Goal: Task Accomplishment & Management: Manage account settings

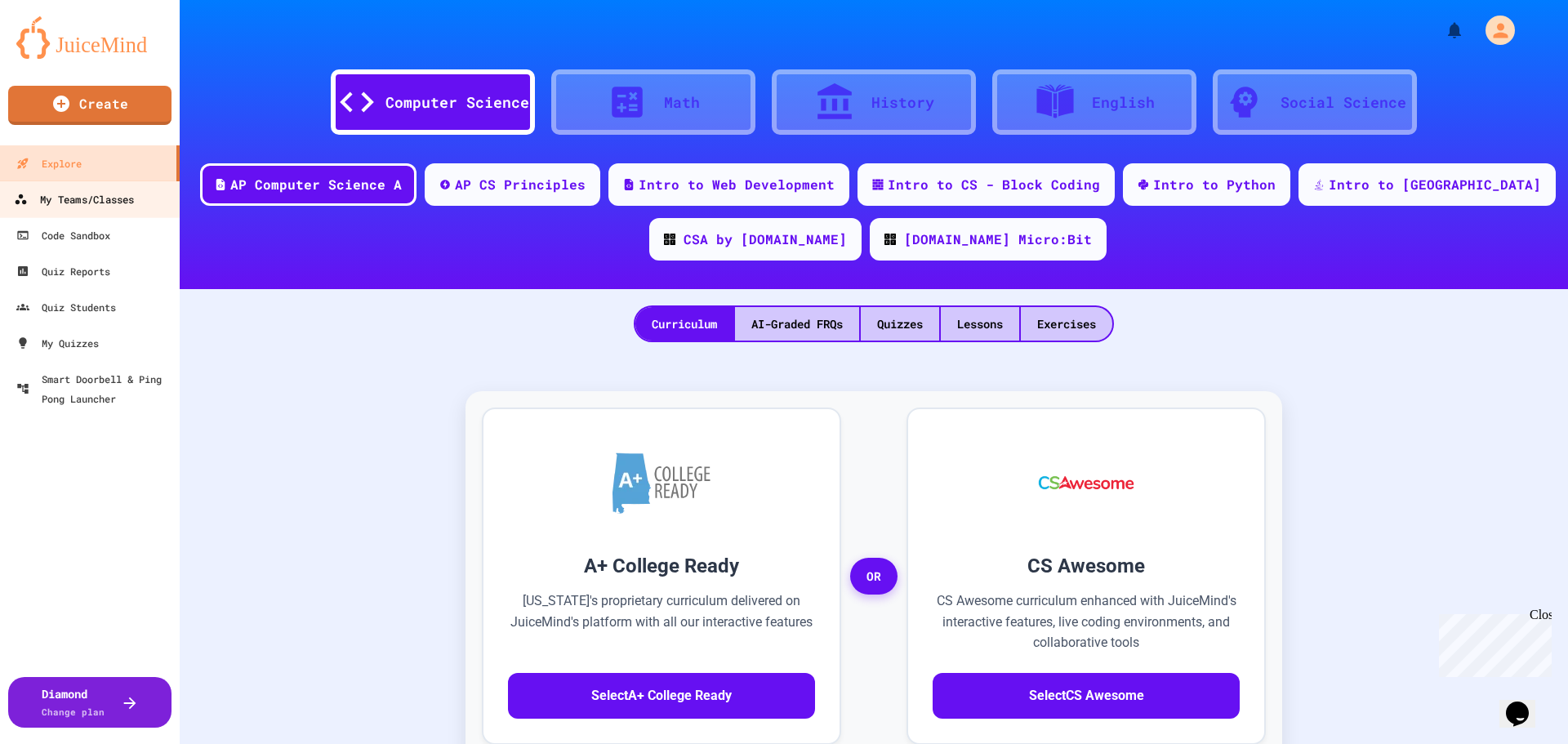
click at [124, 209] on div "My Teams/Classes" at bounding box center [73, 199] width 120 height 20
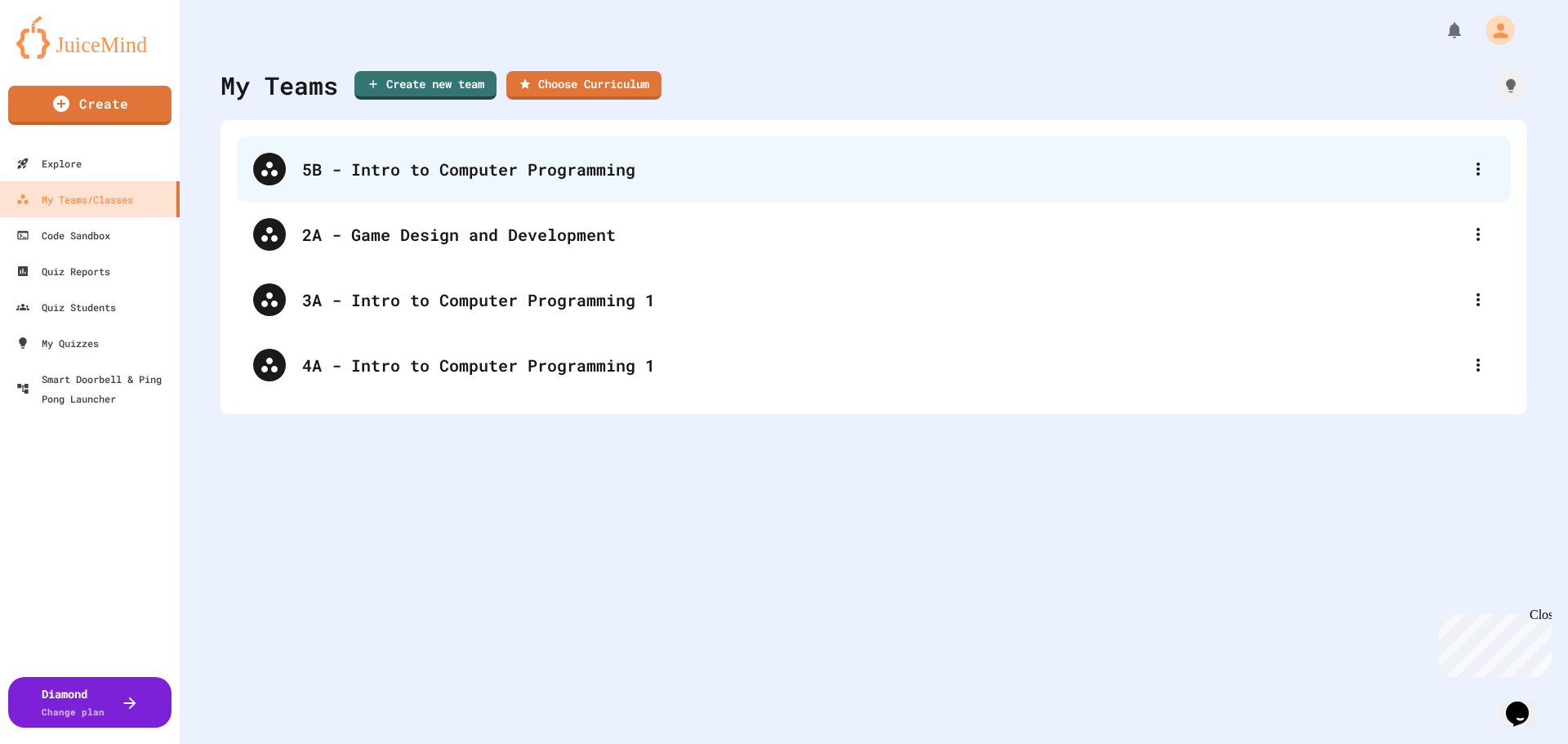
click at [404, 179] on div "5B - Intro to Computer Programming" at bounding box center [882, 168] width 1159 height 24
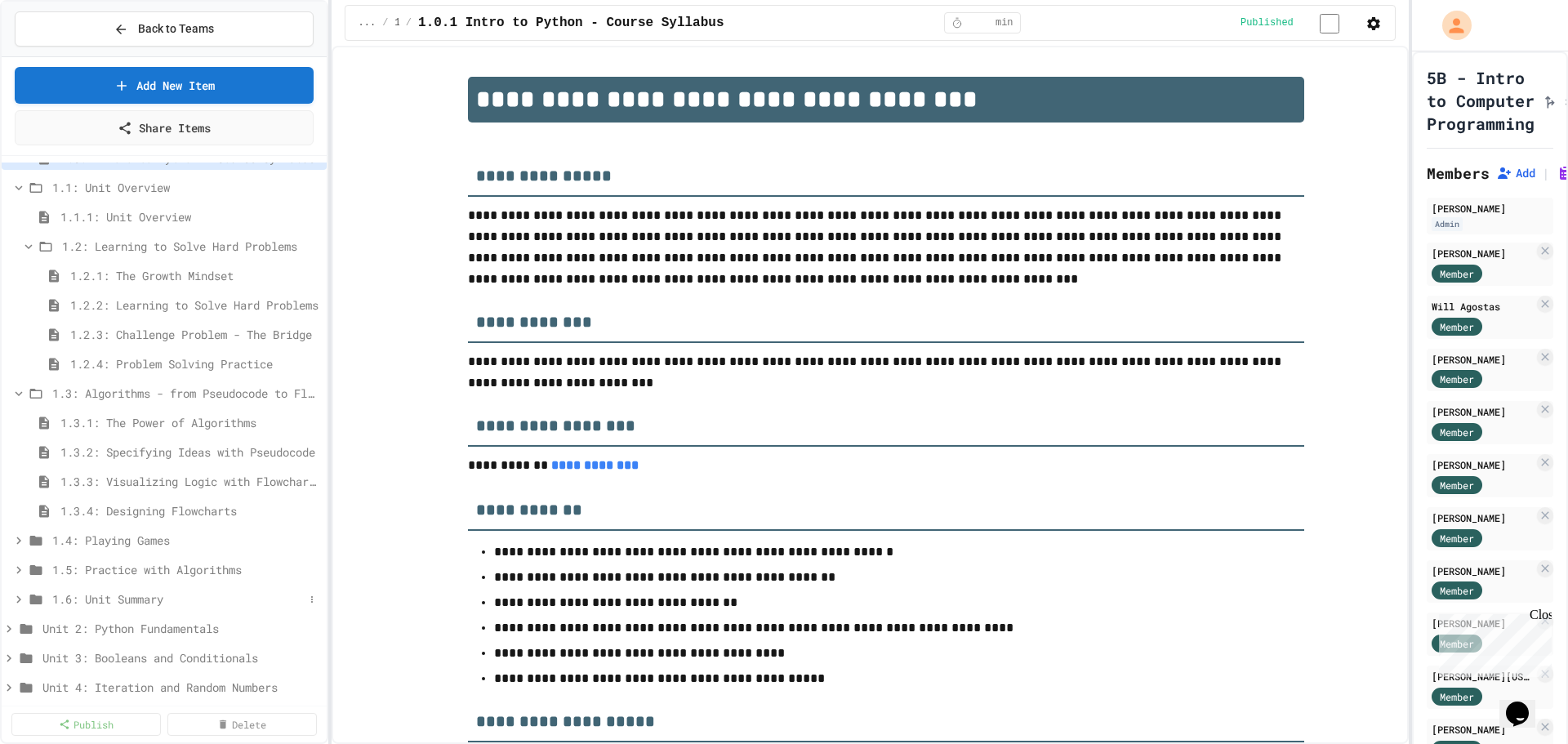
scroll to position [163, 0]
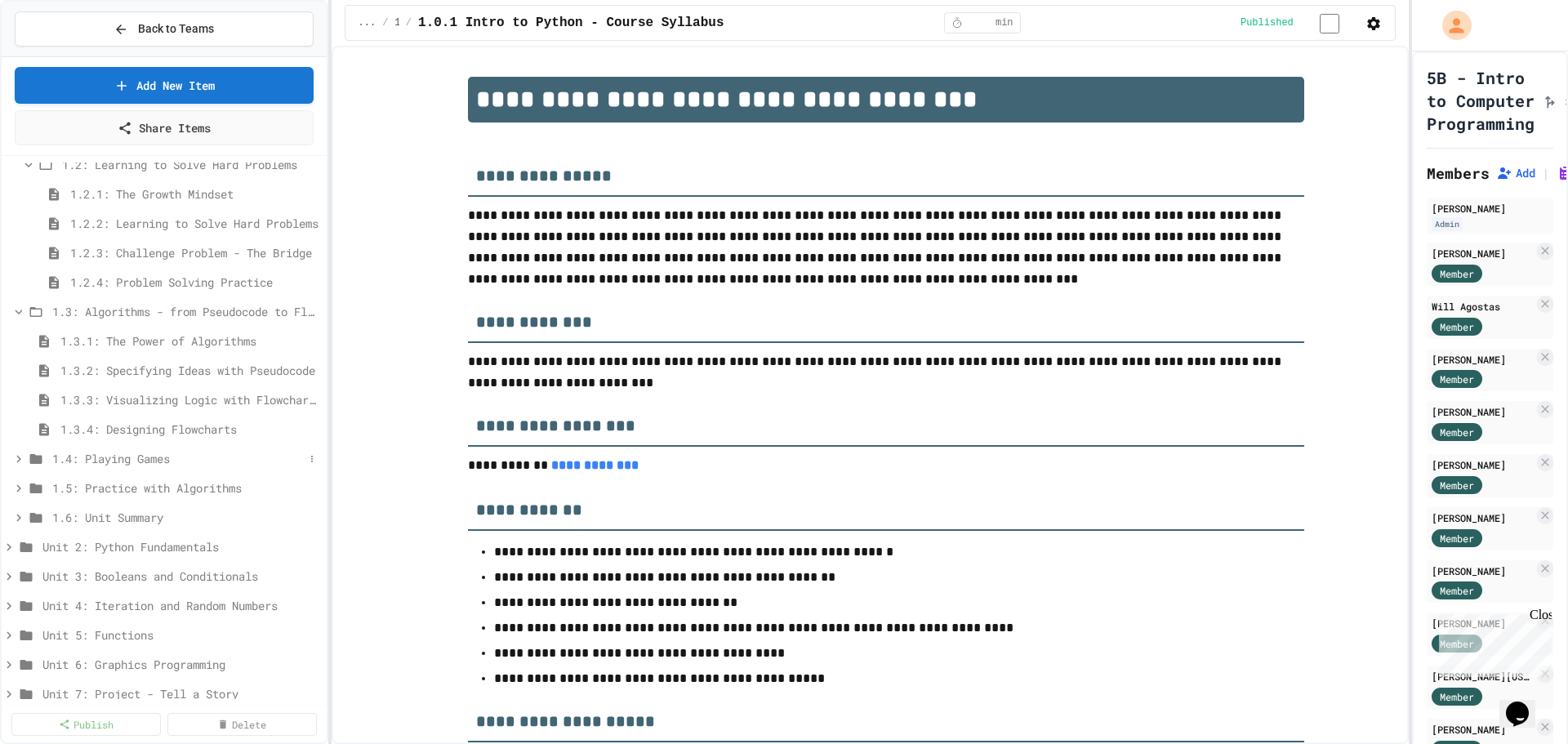
click at [18, 462] on icon at bounding box center [18, 458] width 14 height 14
click at [139, 490] on span "1.4.1: Understanding Games with Flowcharts" at bounding box center [175, 488] width 229 height 17
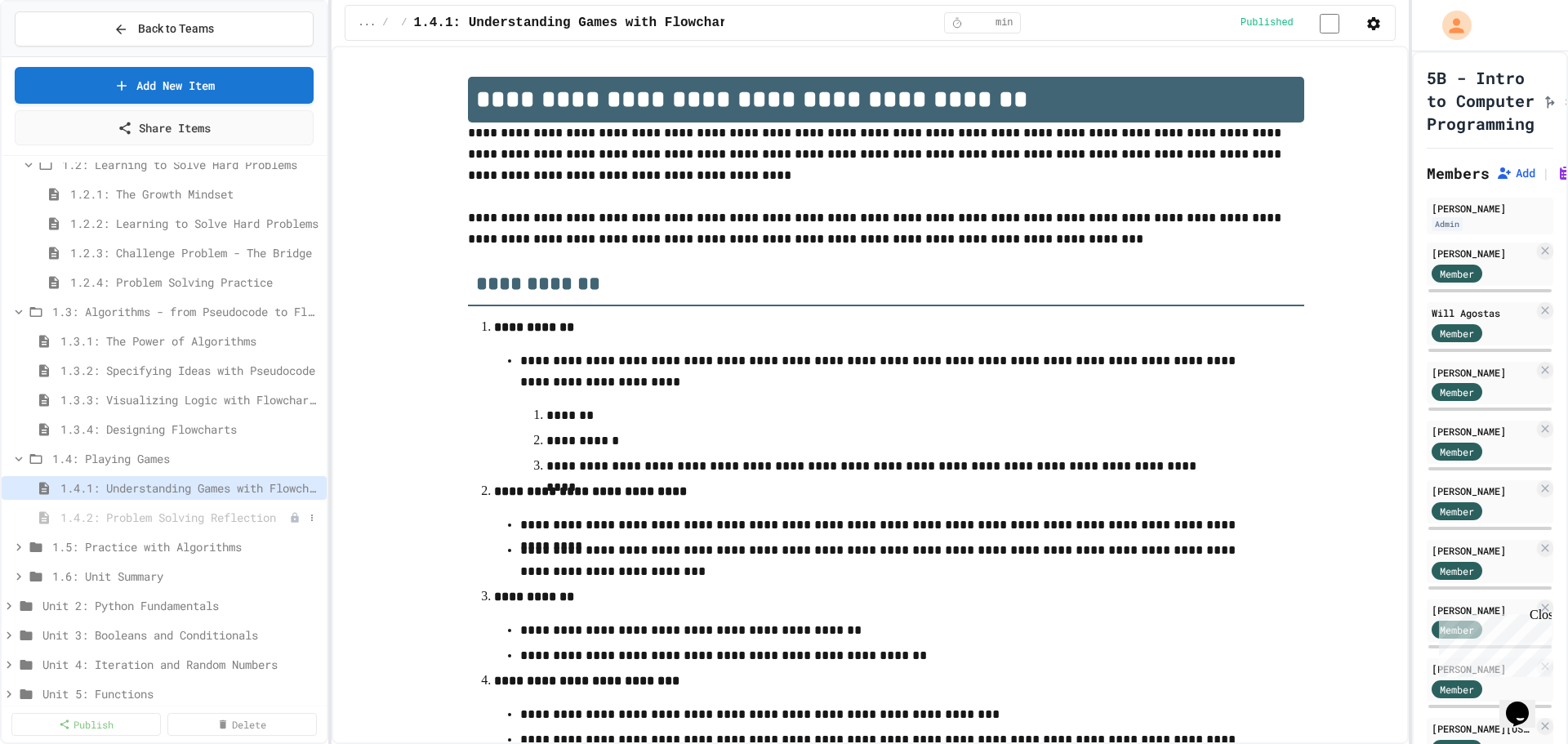
click at [289, 514] on icon at bounding box center [295, 518] width 12 height 12
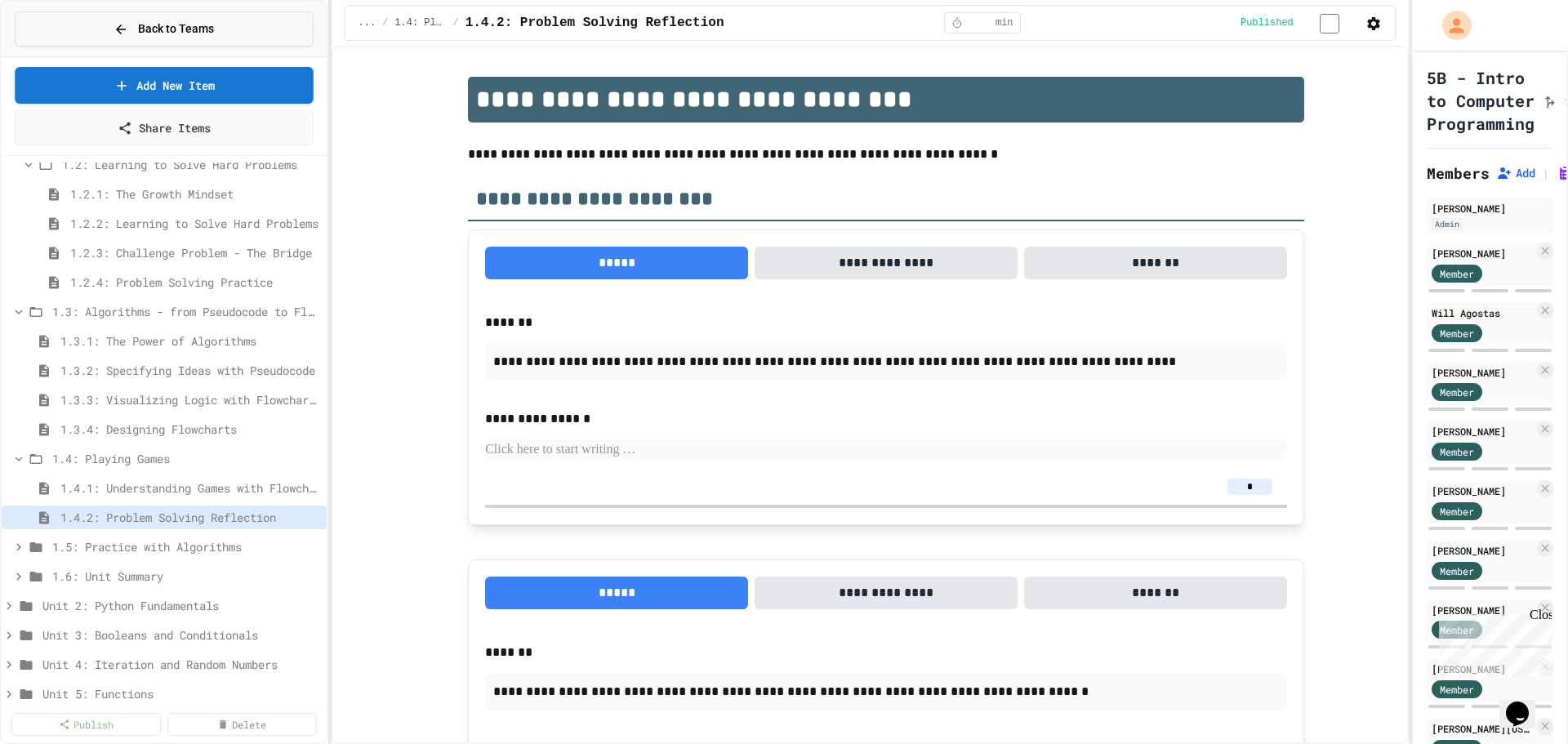
click at [167, 33] on span "Back to Teams" at bounding box center [176, 29] width 76 height 17
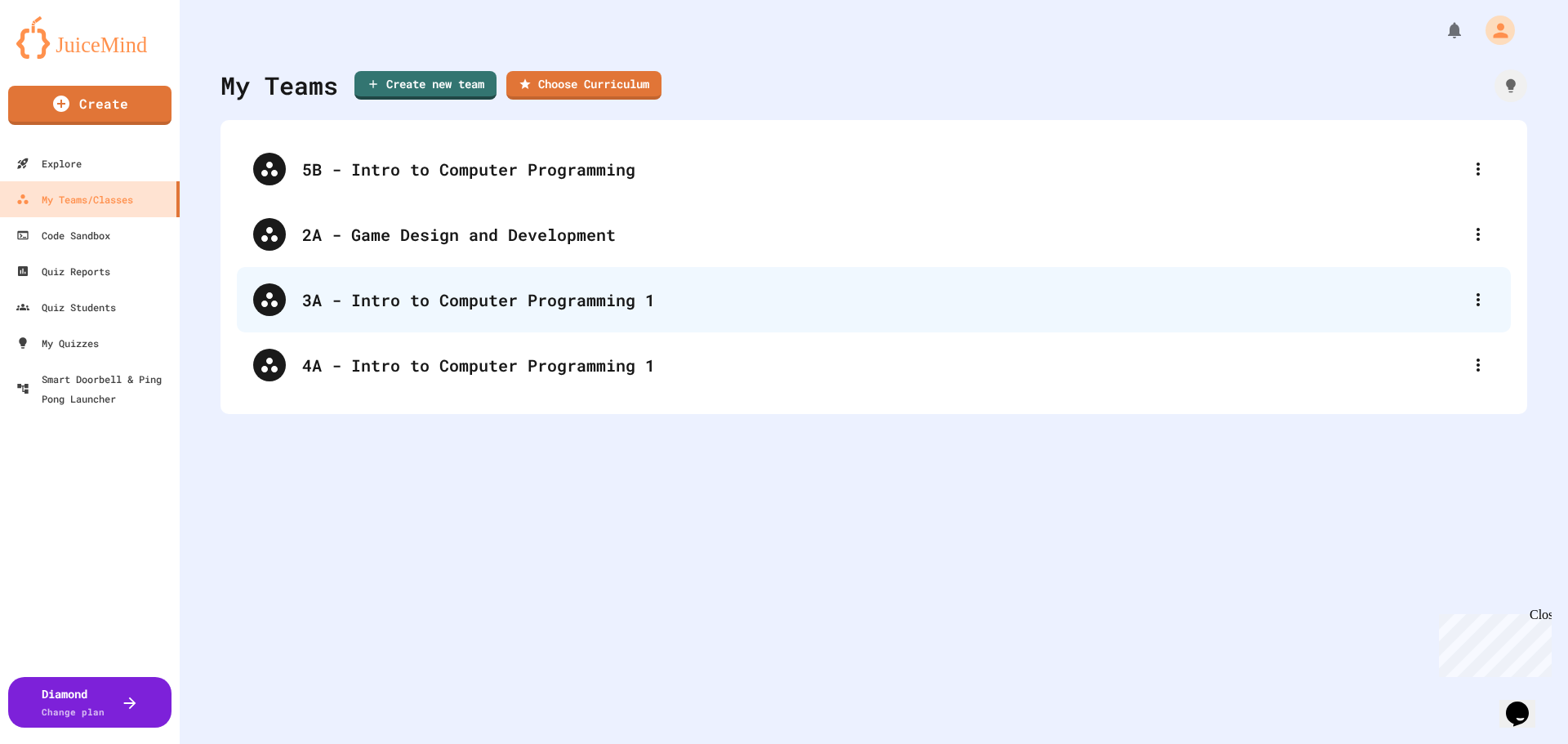
click at [474, 304] on div "3A - Intro to Computer Programming 1" at bounding box center [882, 299] width 1159 height 24
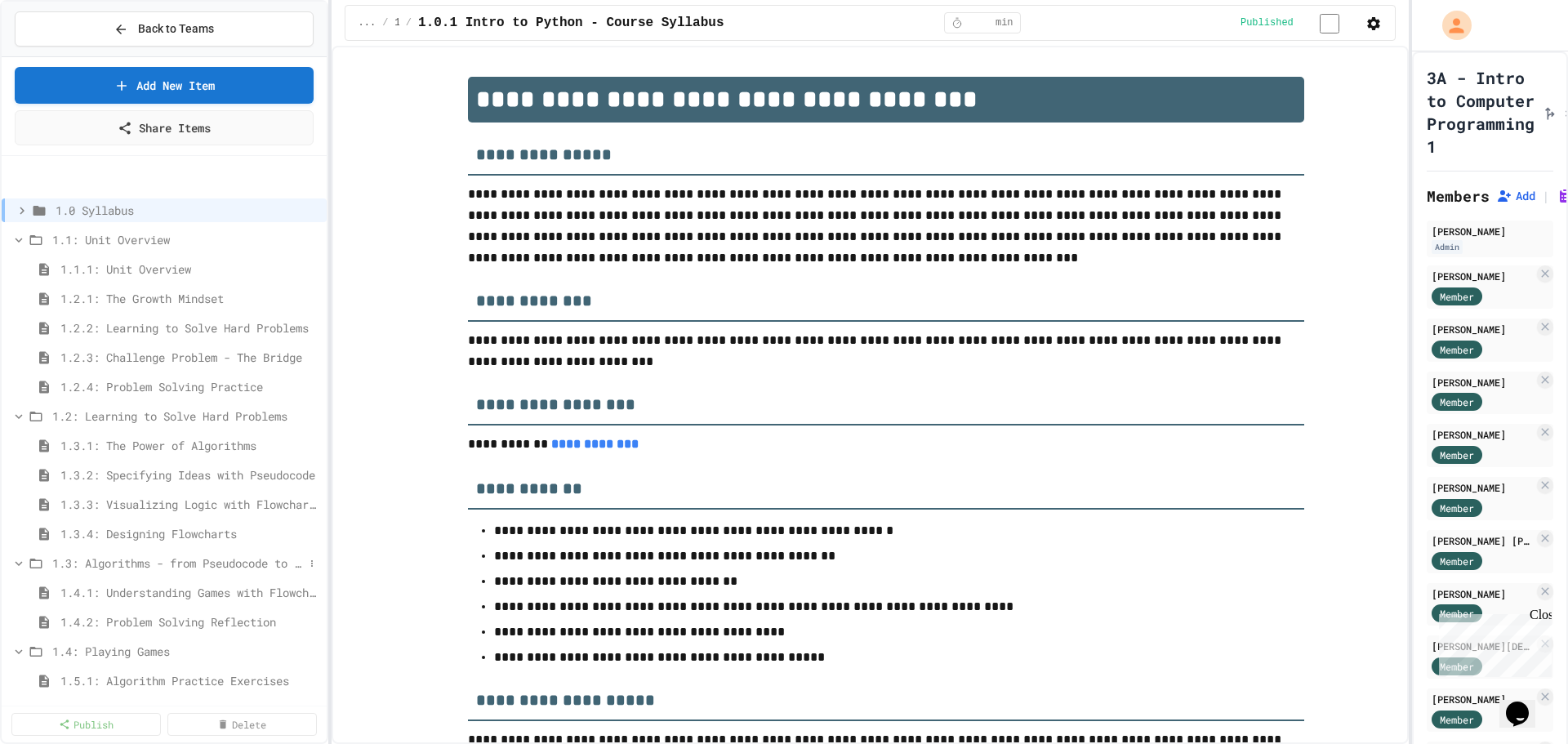
scroll to position [82, 0]
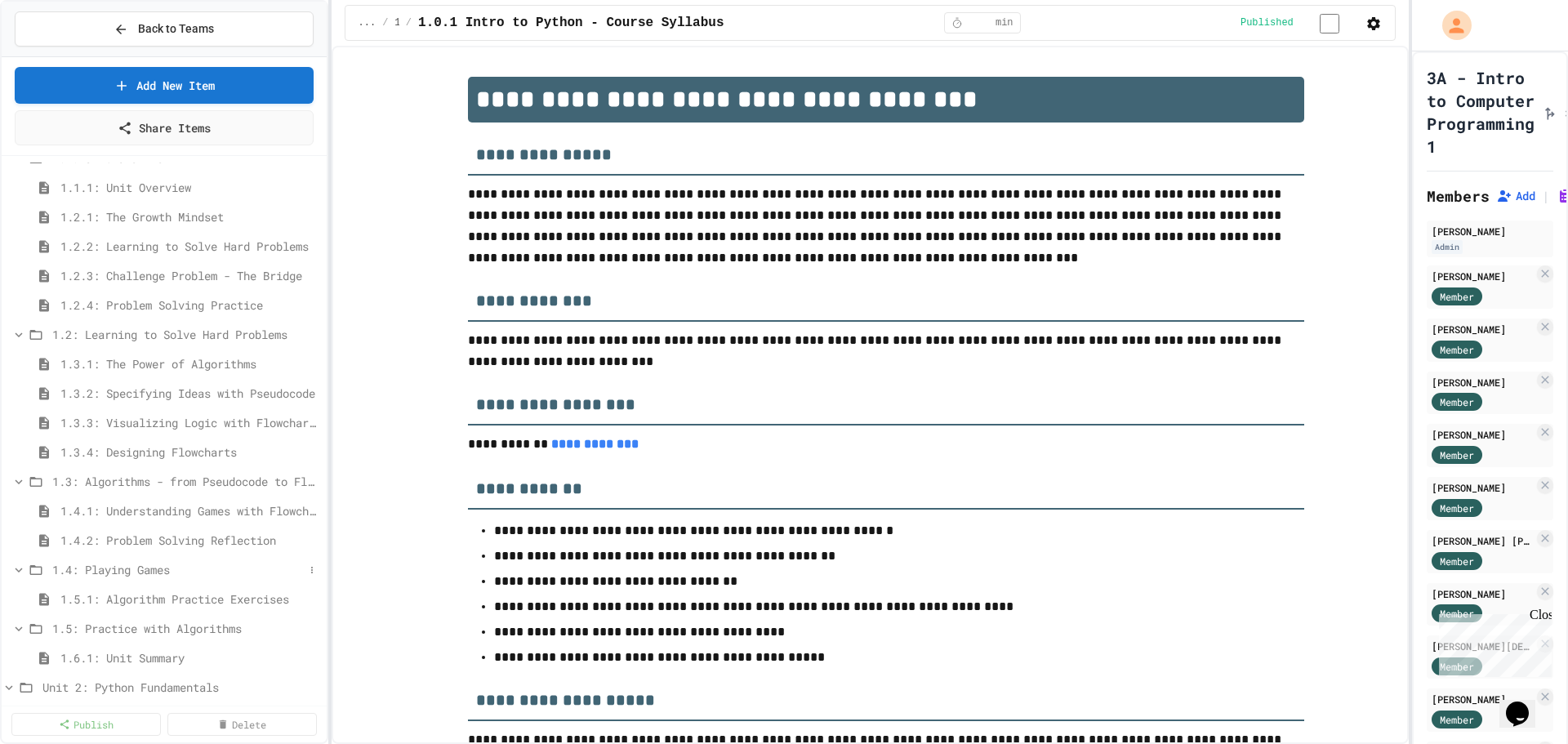
click at [21, 565] on icon at bounding box center [18, 569] width 14 height 14
click at [76, 603] on span "1.5.1: Algorithm Practice Exercises" at bounding box center [183, 599] width 243 height 17
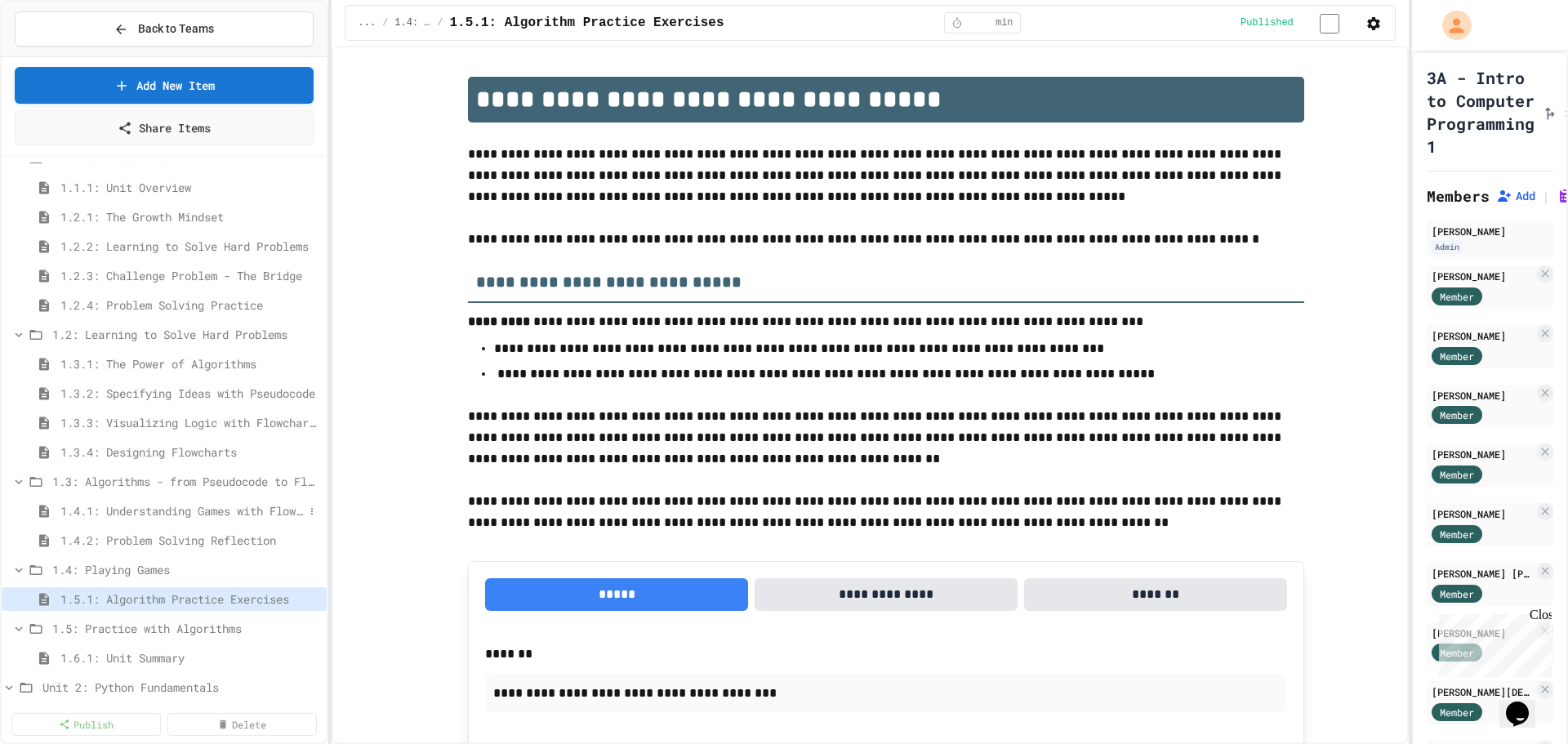
click at [96, 516] on span "1.4.1: Understanding Games with Flowcharts" at bounding box center [183, 511] width 243 height 17
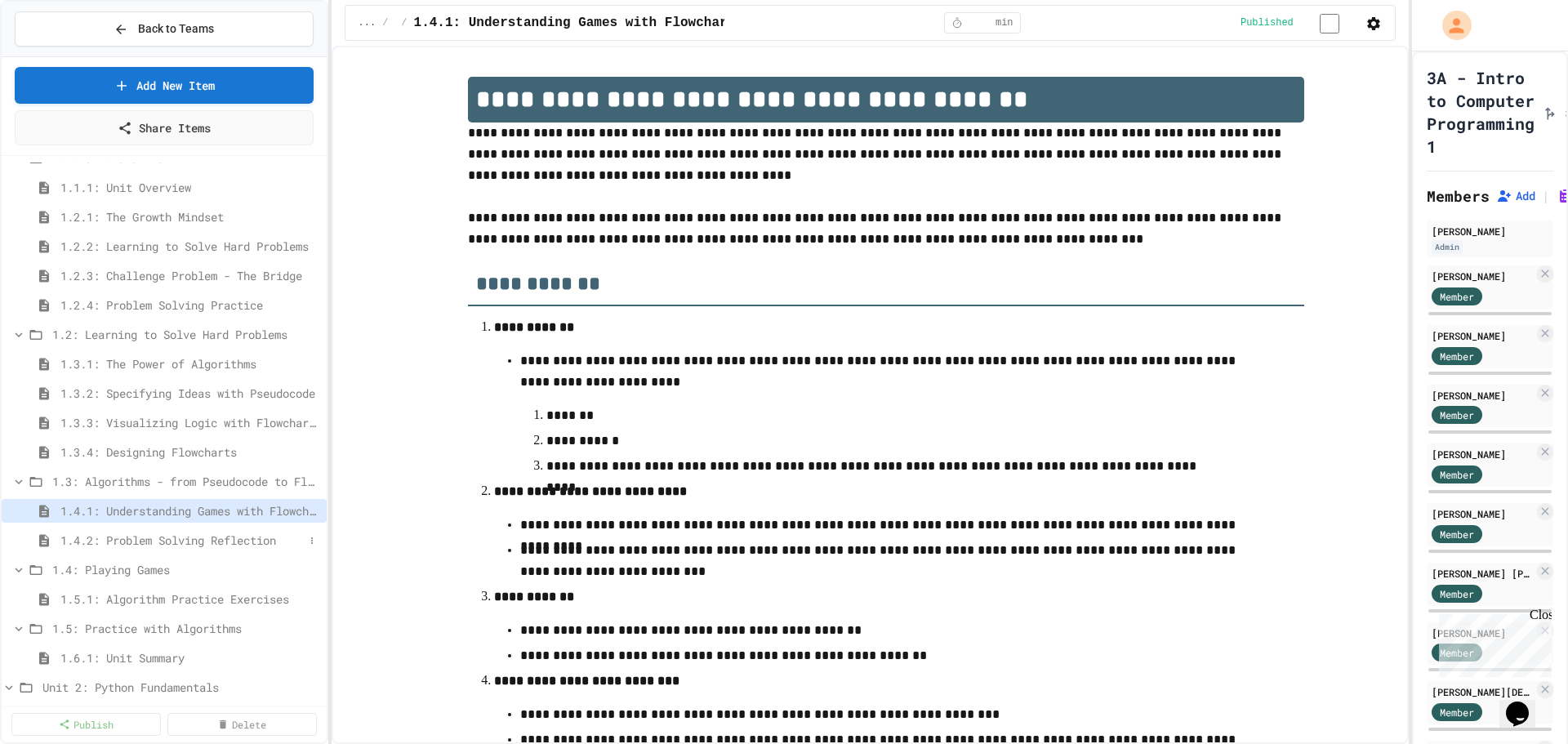
click at [123, 543] on span "1.4.2: Problem Solving Reflection" at bounding box center [183, 540] width 243 height 17
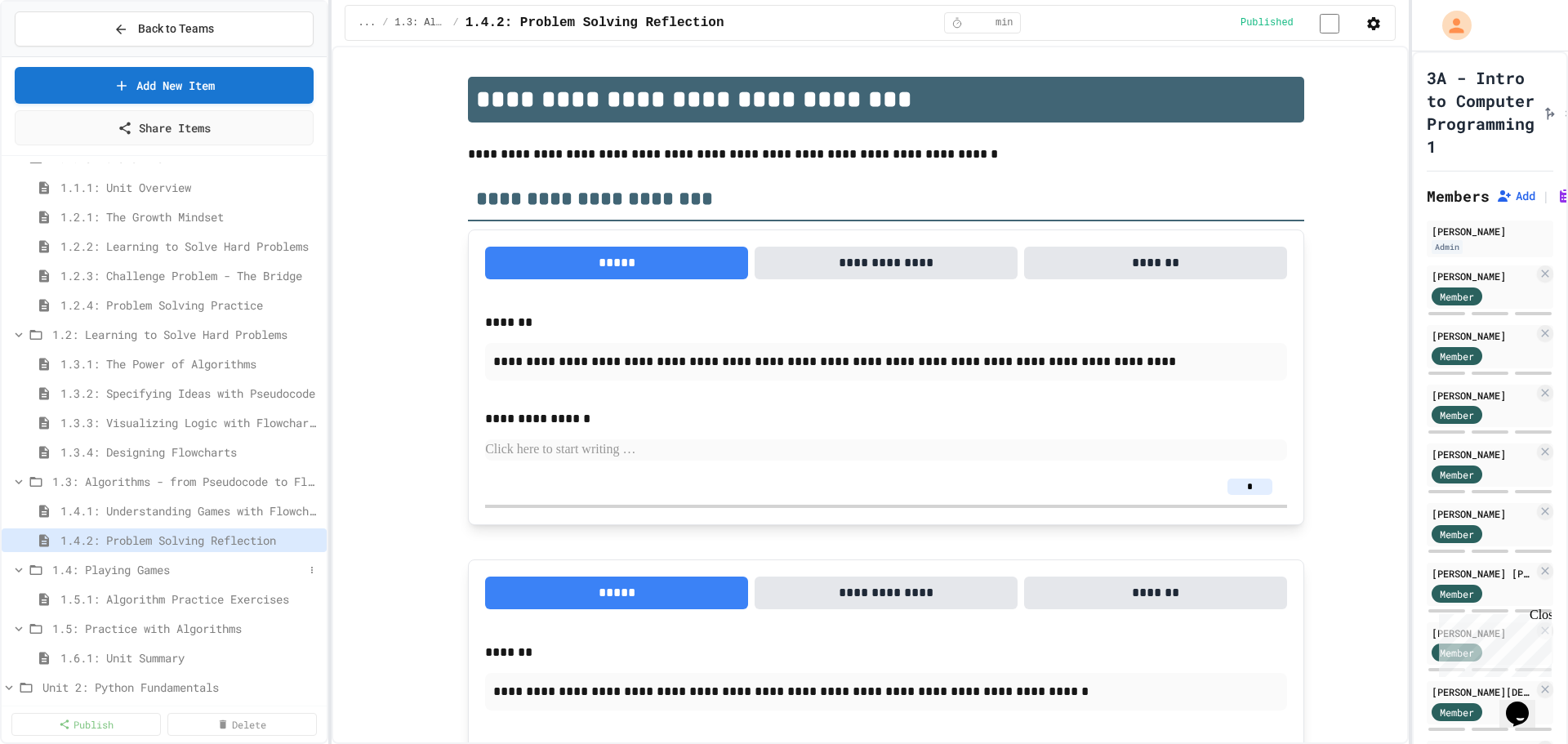
click at [18, 565] on icon at bounding box center [18, 569] width 14 height 14
click at [153, 32] on span "Back to Teams" at bounding box center [176, 29] width 76 height 17
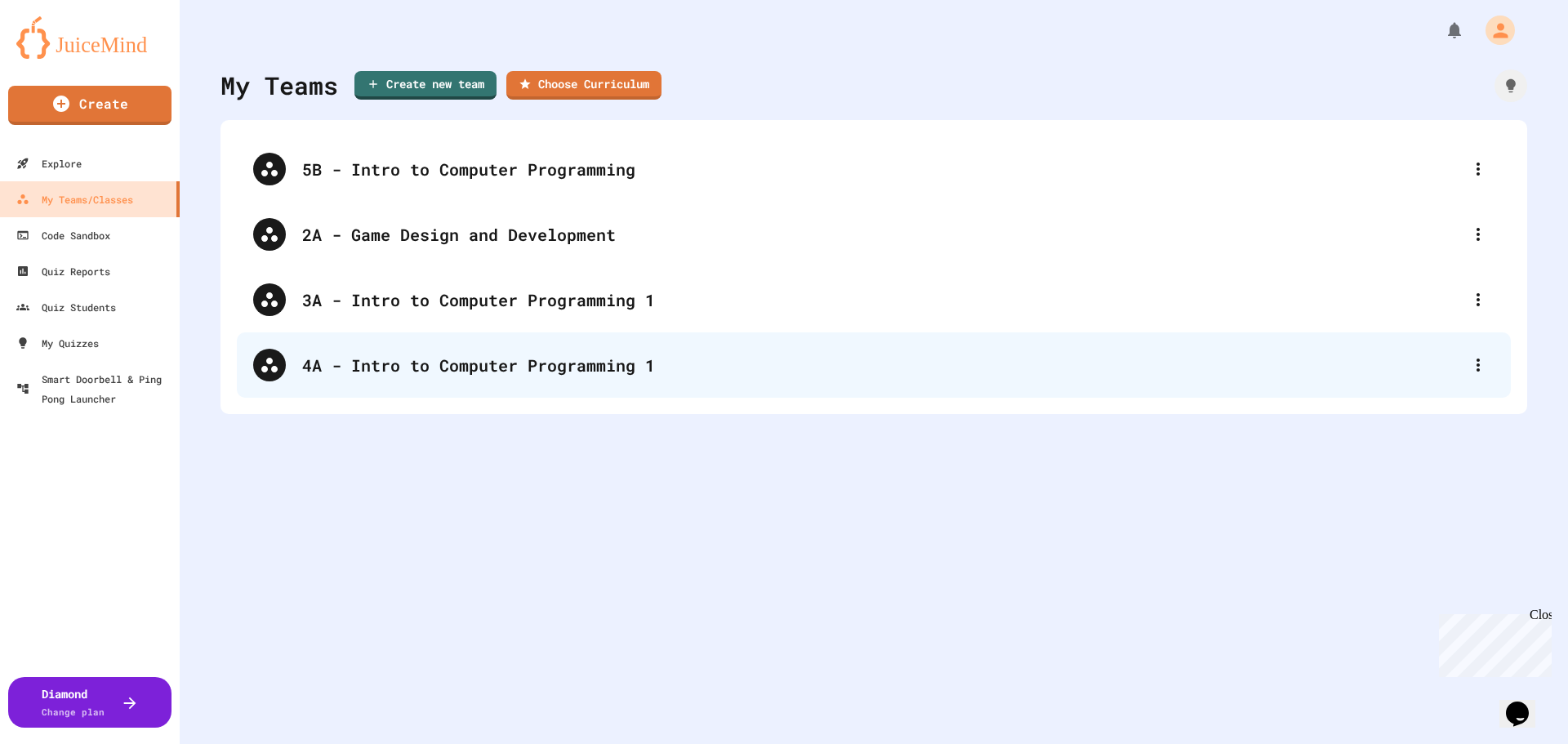
click at [419, 353] on div "4A - Intro to Computer Programming 1" at bounding box center [882, 364] width 1159 height 24
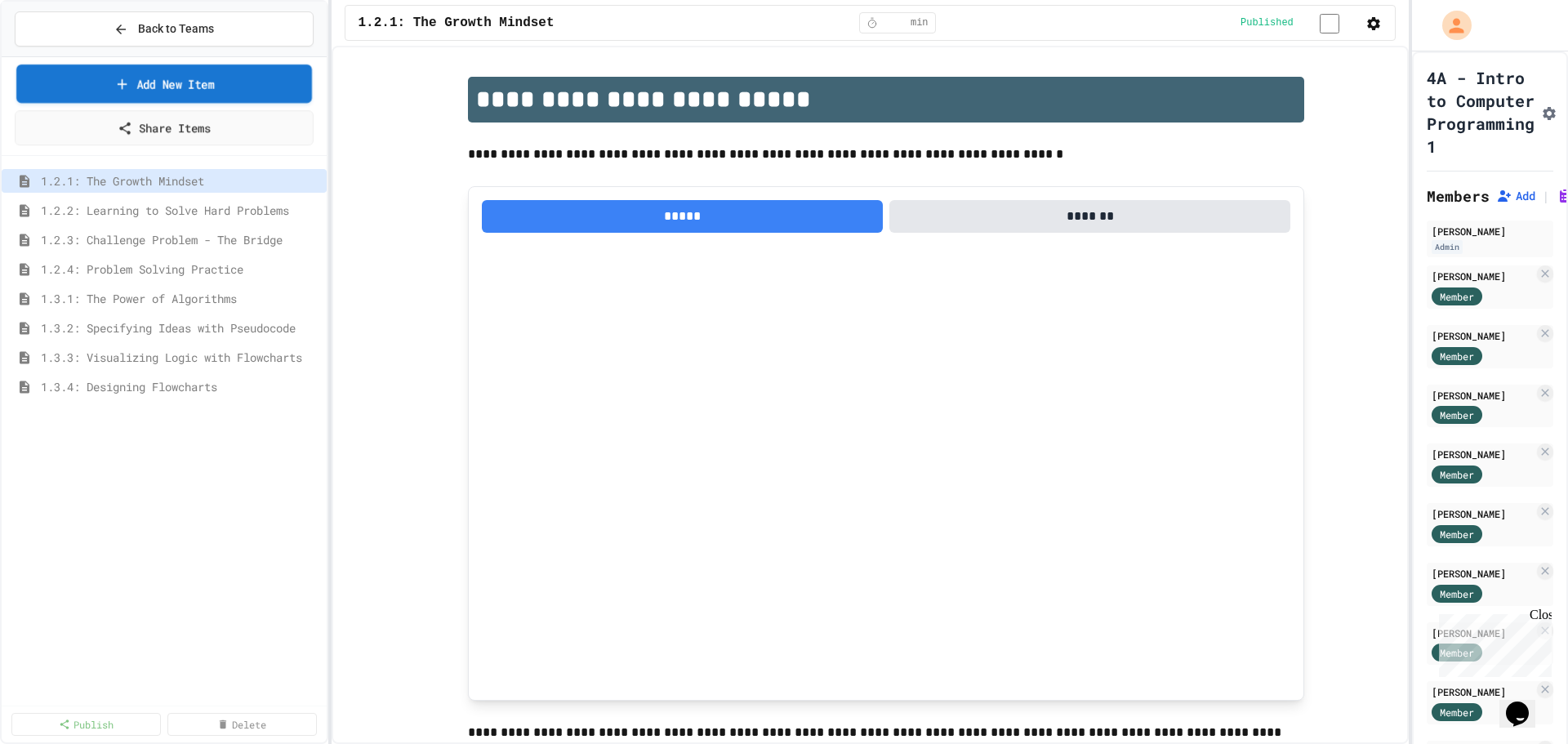
click at [203, 94] on link "Add New Item" at bounding box center [163, 84] width 295 height 39
select select "**********"
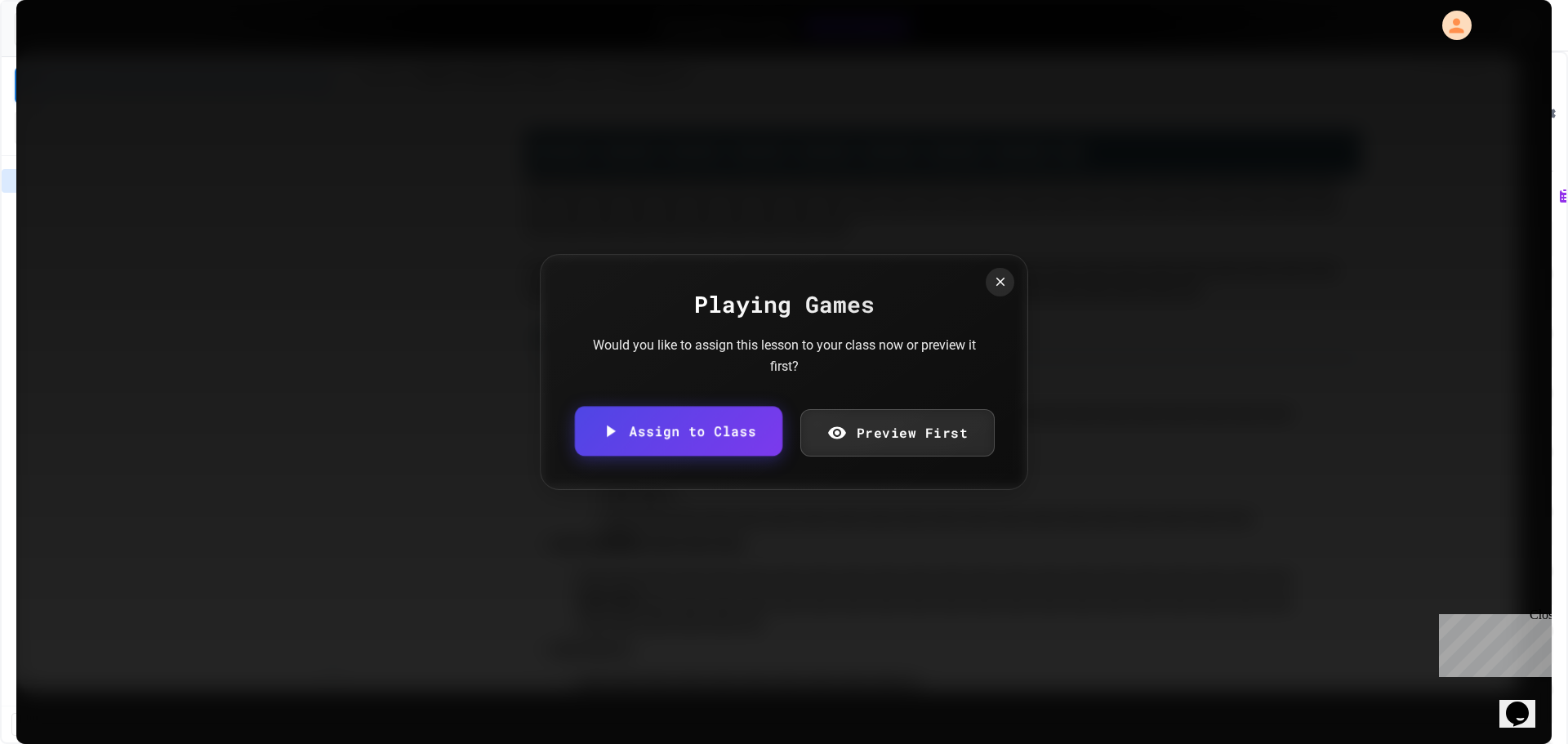
click at [663, 424] on link "Assign to Class" at bounding box center [678, 432] width 208 height 50
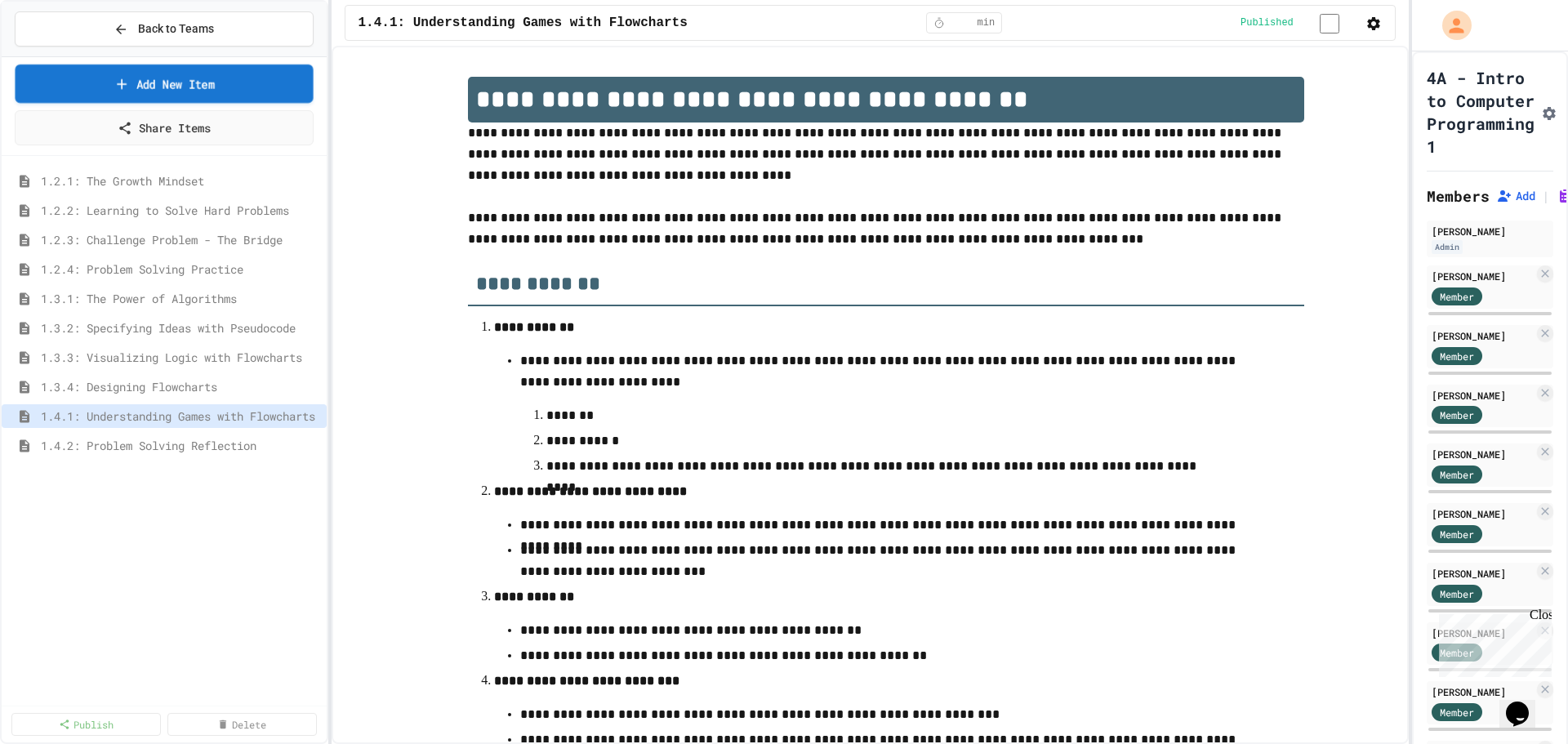
click at [171, 87] on link "Add New Item" at bounding box center [163, 84] width 298 height 39
select select "**********"
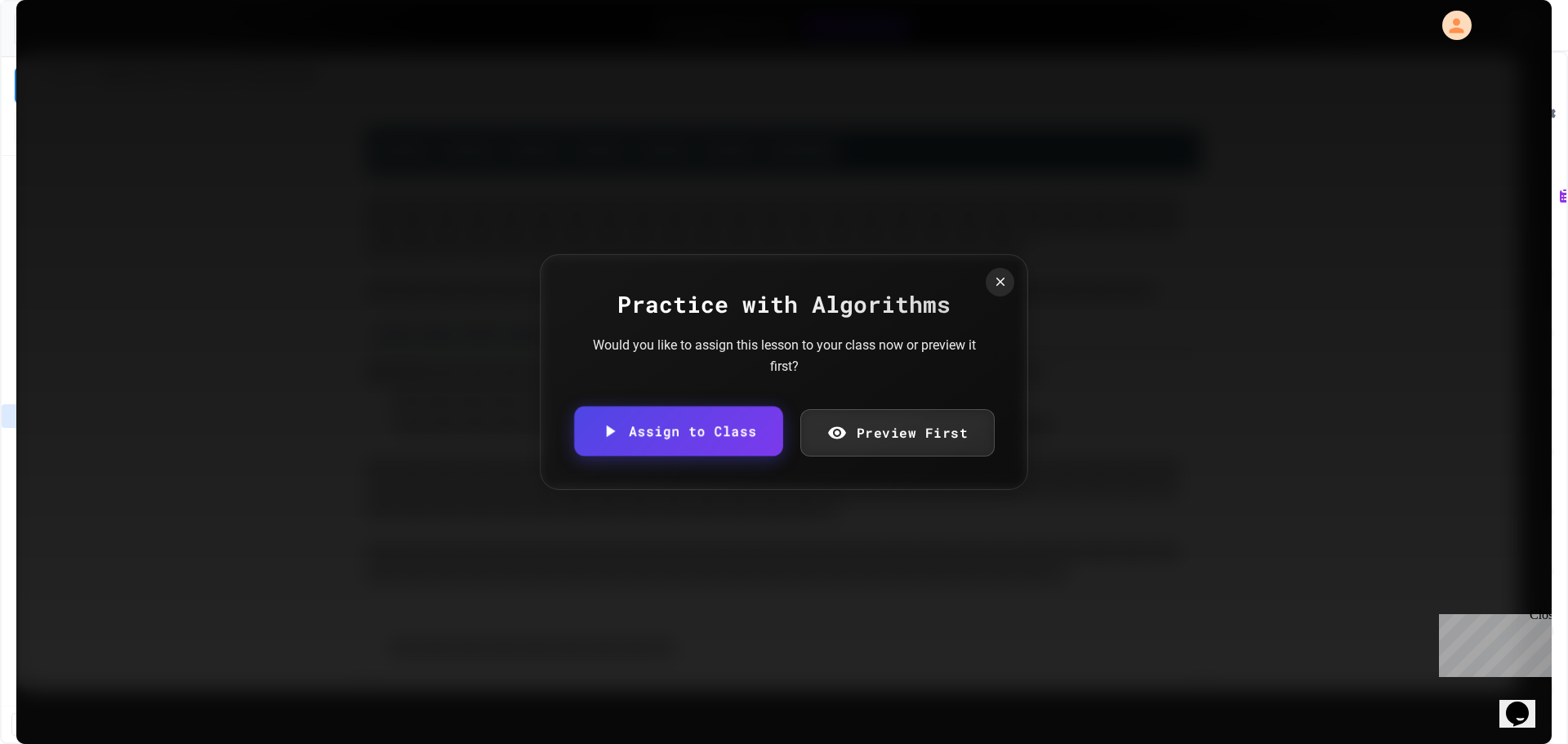
click at [724, 430] on link "Assign to Class" at bounding box center [677, 432] width 208 height 50
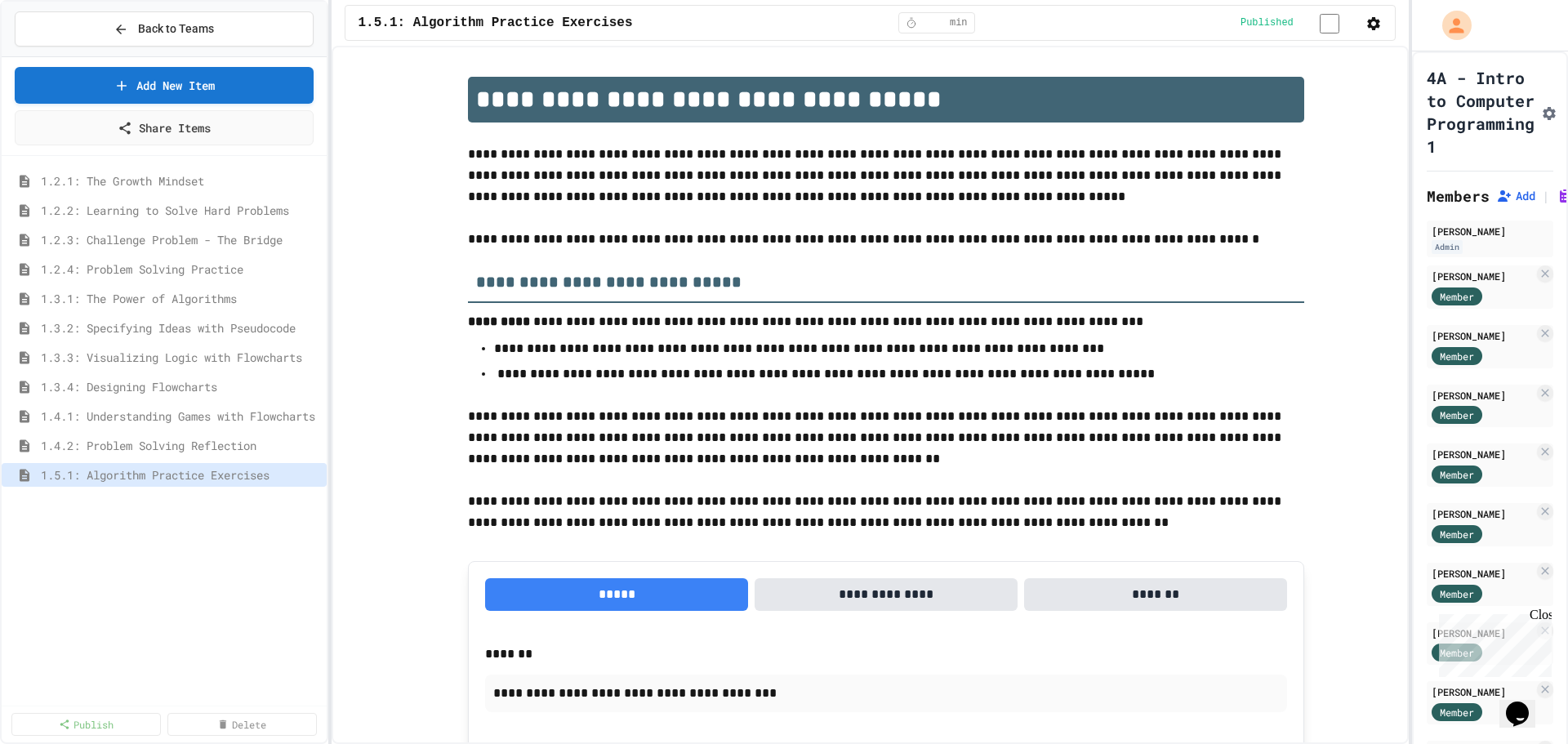
click at [1365, 23] on icon "button" at bounding box center [1373, 23] width 16 height 16
click at [856, 70] on div at bounding box center [784, 372] width 1568 height 744
click at [163, 86] on link "Add New Item" at bounding box center [163, 84] width 293 height 39
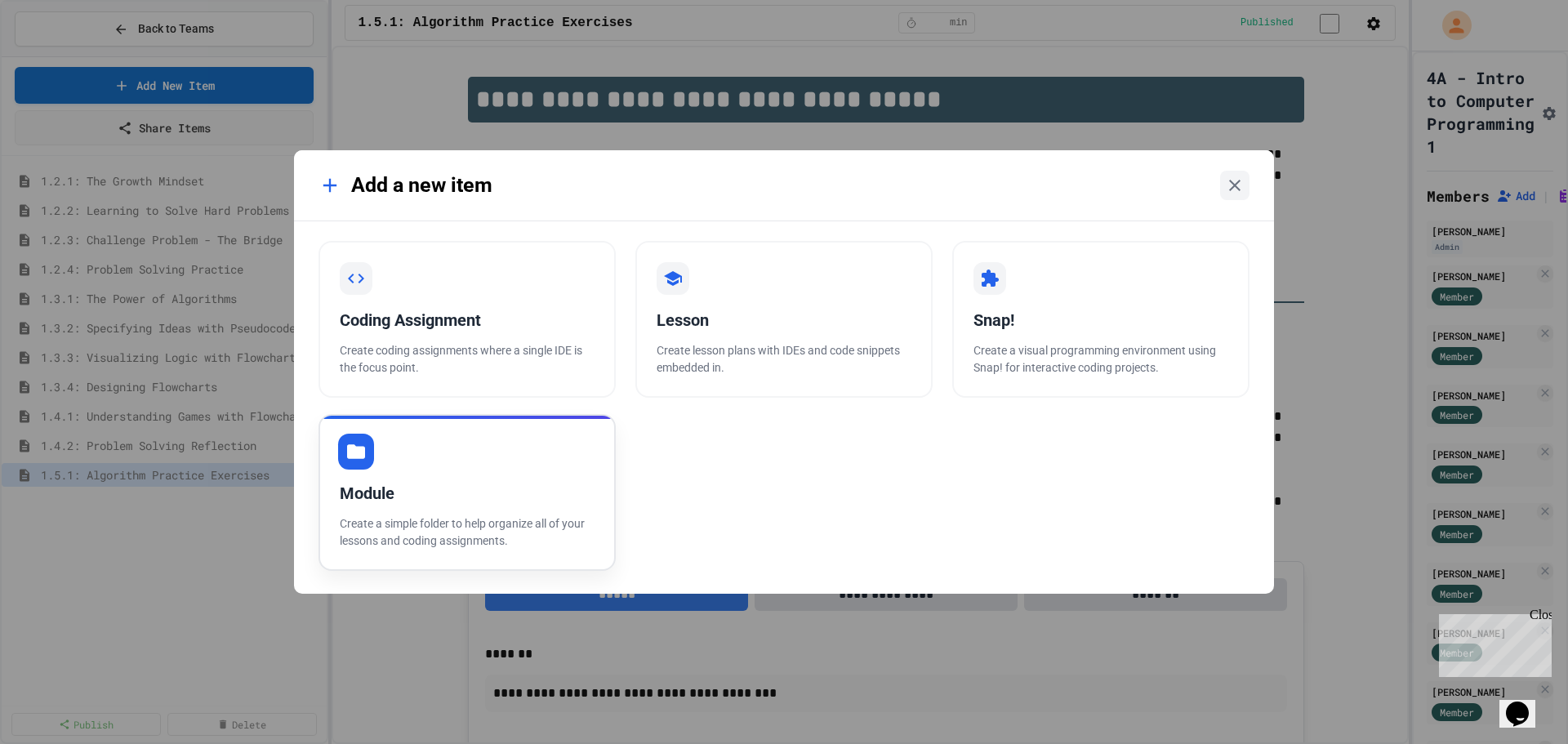
click at [389, 462] on div "Module Create a simple folder to help organize all of your lessons and coding a…" at bounding box center [468, 492] width 298 height 157
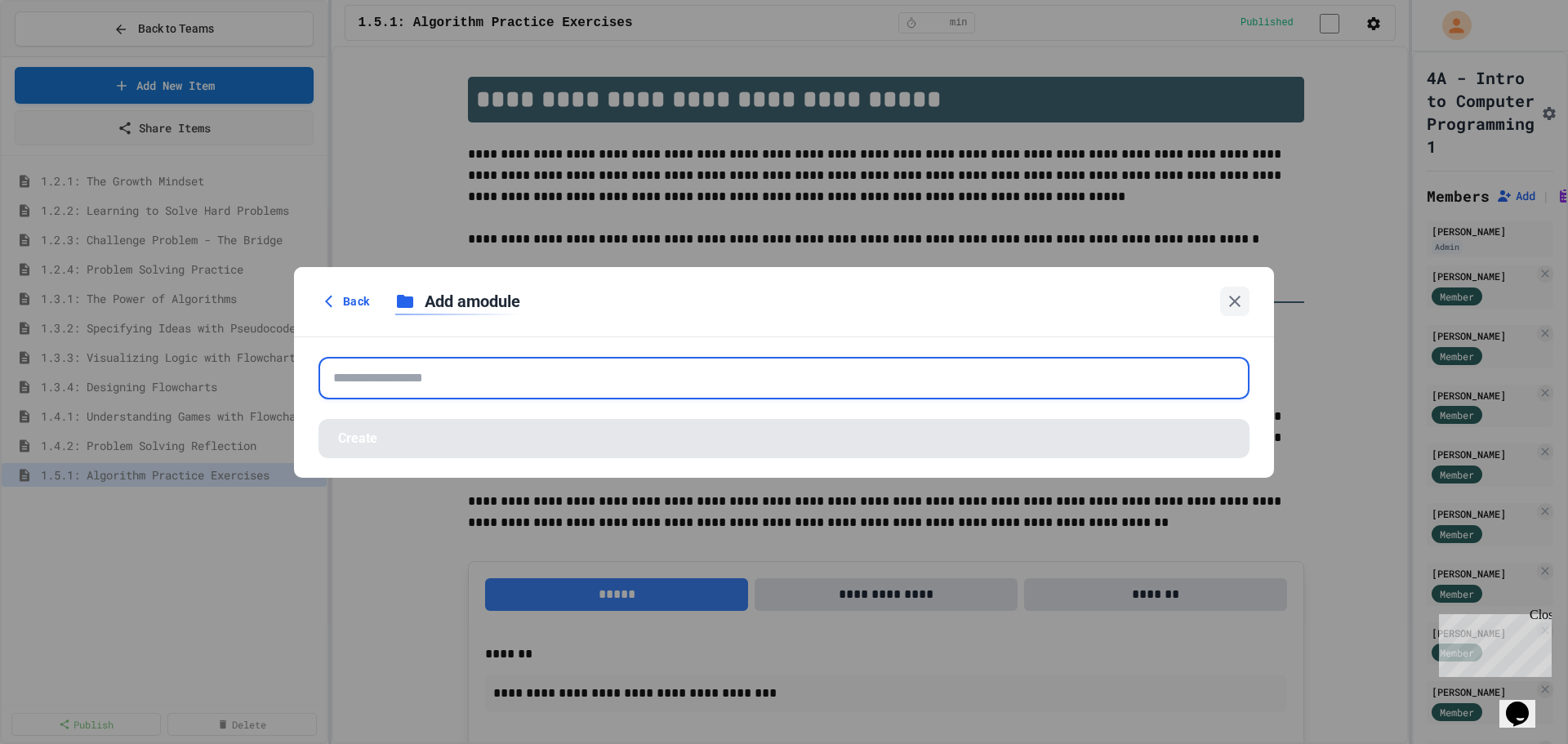
click at [745, 390] on input "text" at bounding box center [784, 378] width 930 height 43
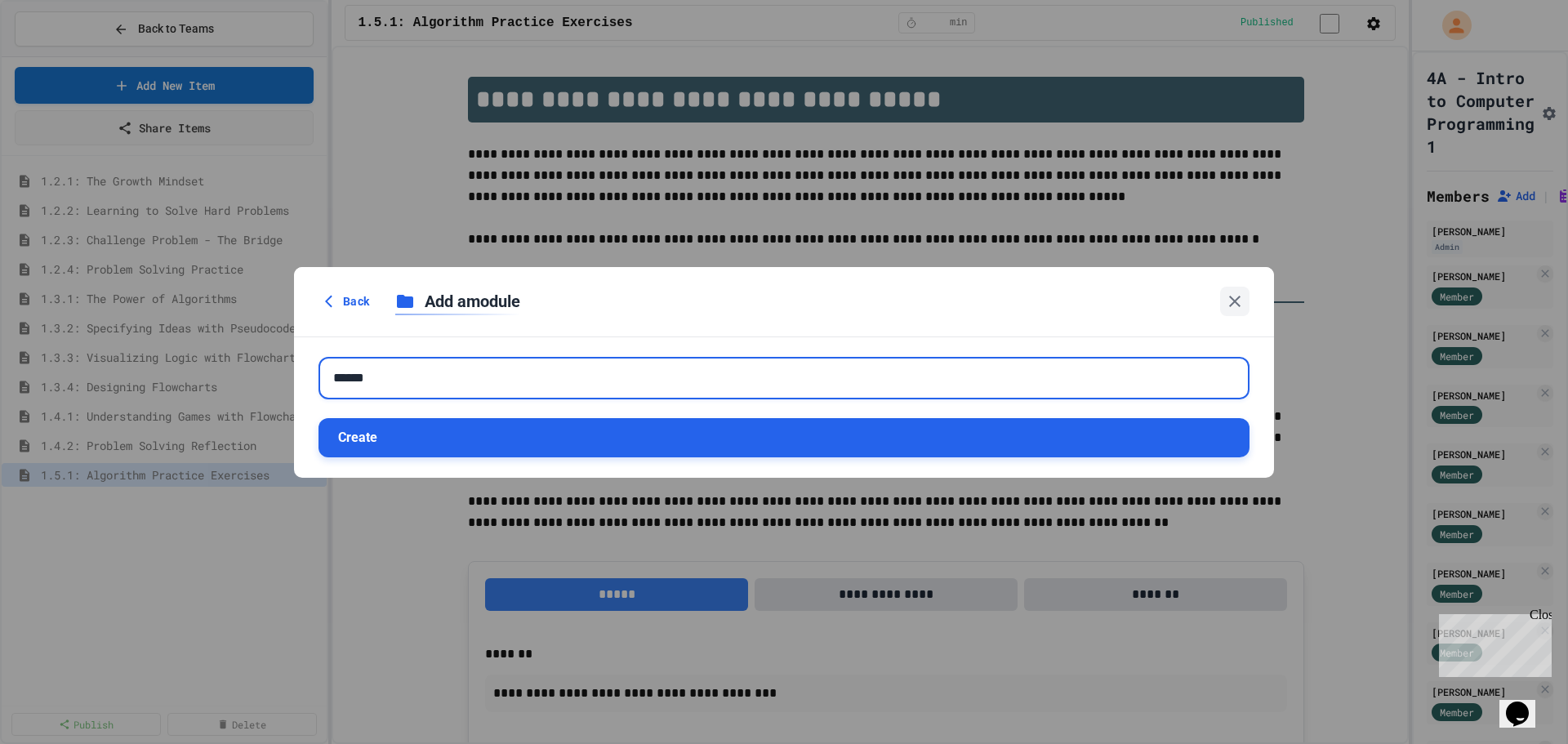
type input "******"
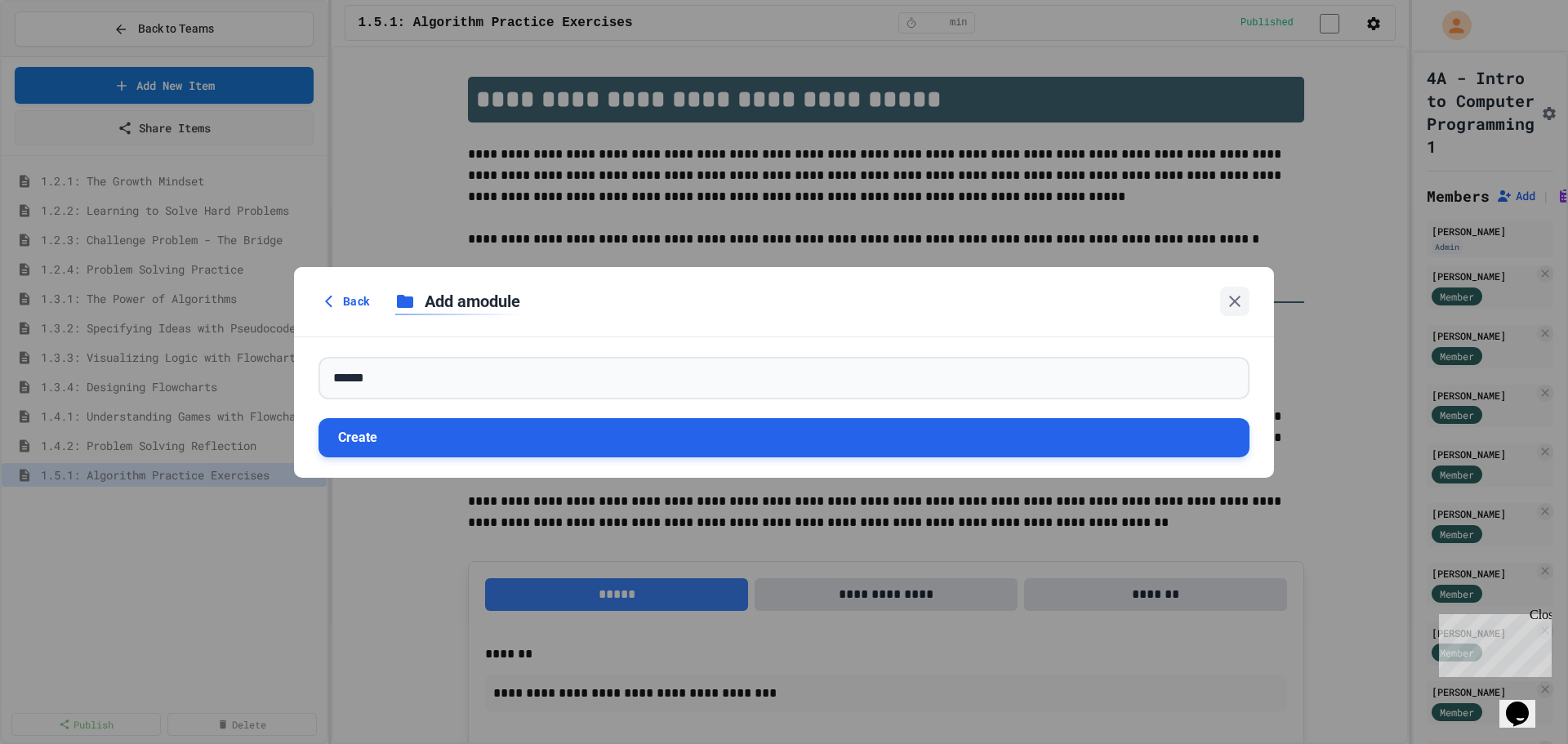
click at [624, 430] on button "Create" at bounding box center [784, 438] width 930 height 40
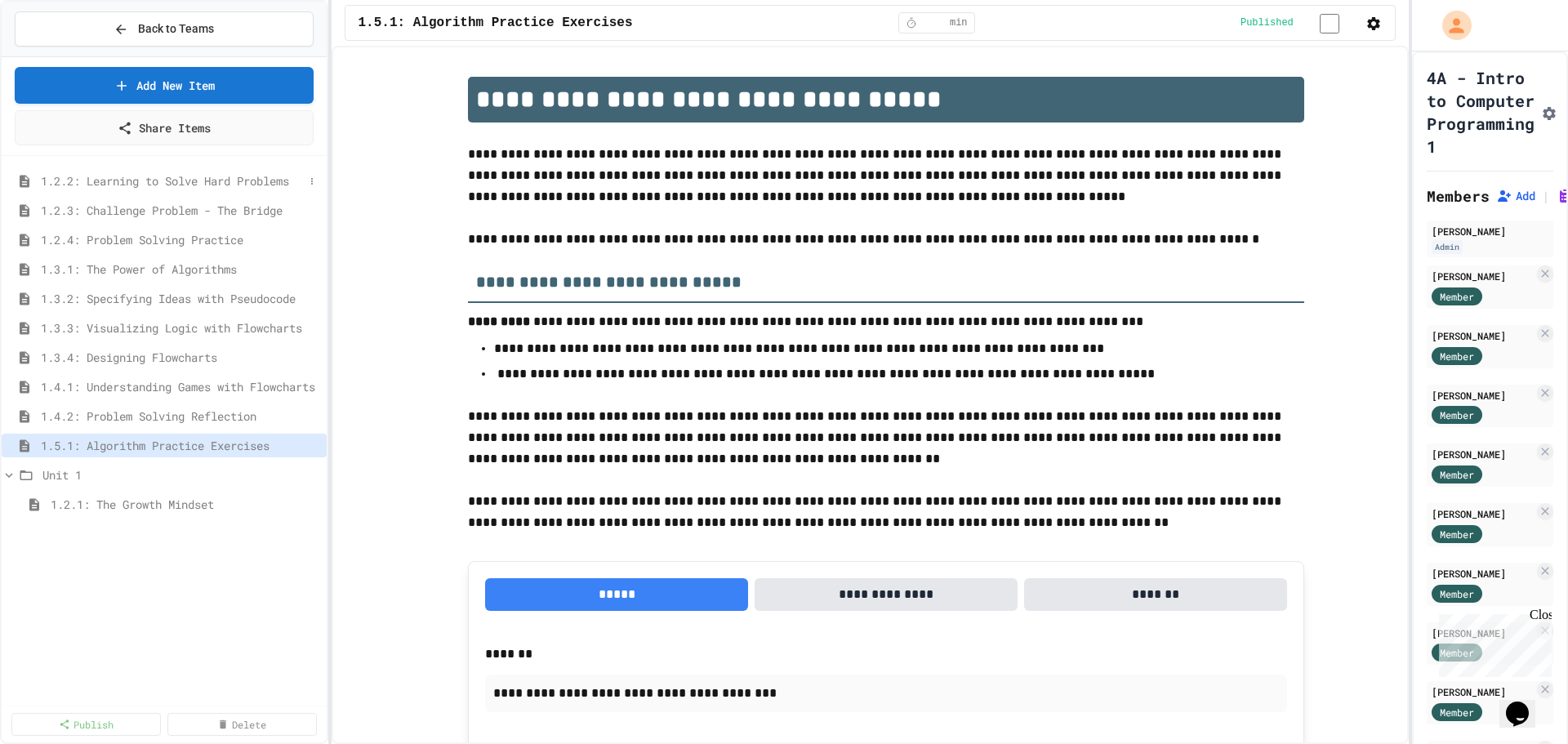
click at [57, 187] on span "1.2.2: Learning to Solve Hard Problems" at bounding box center [172, 181] width 263 height 17
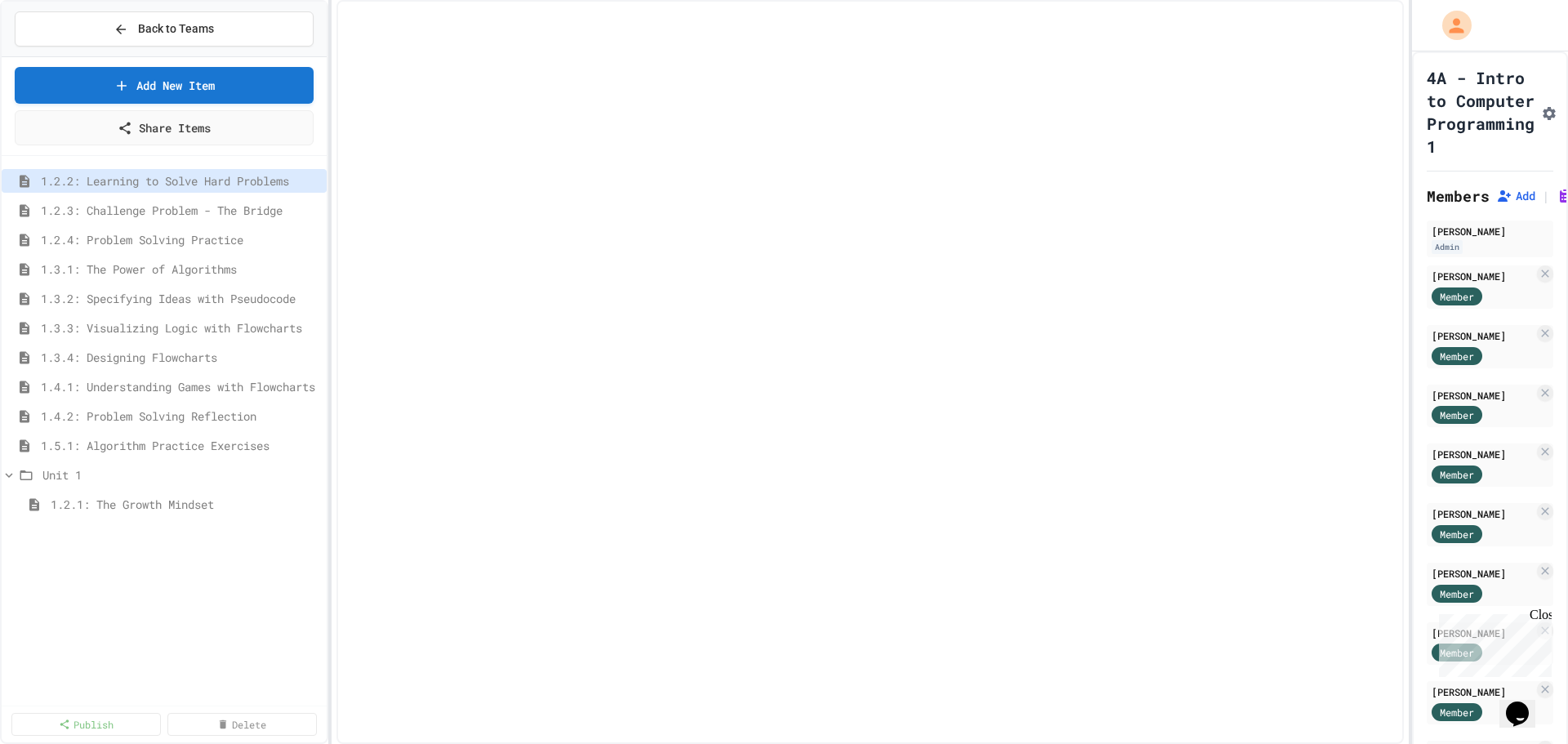
select select "***"
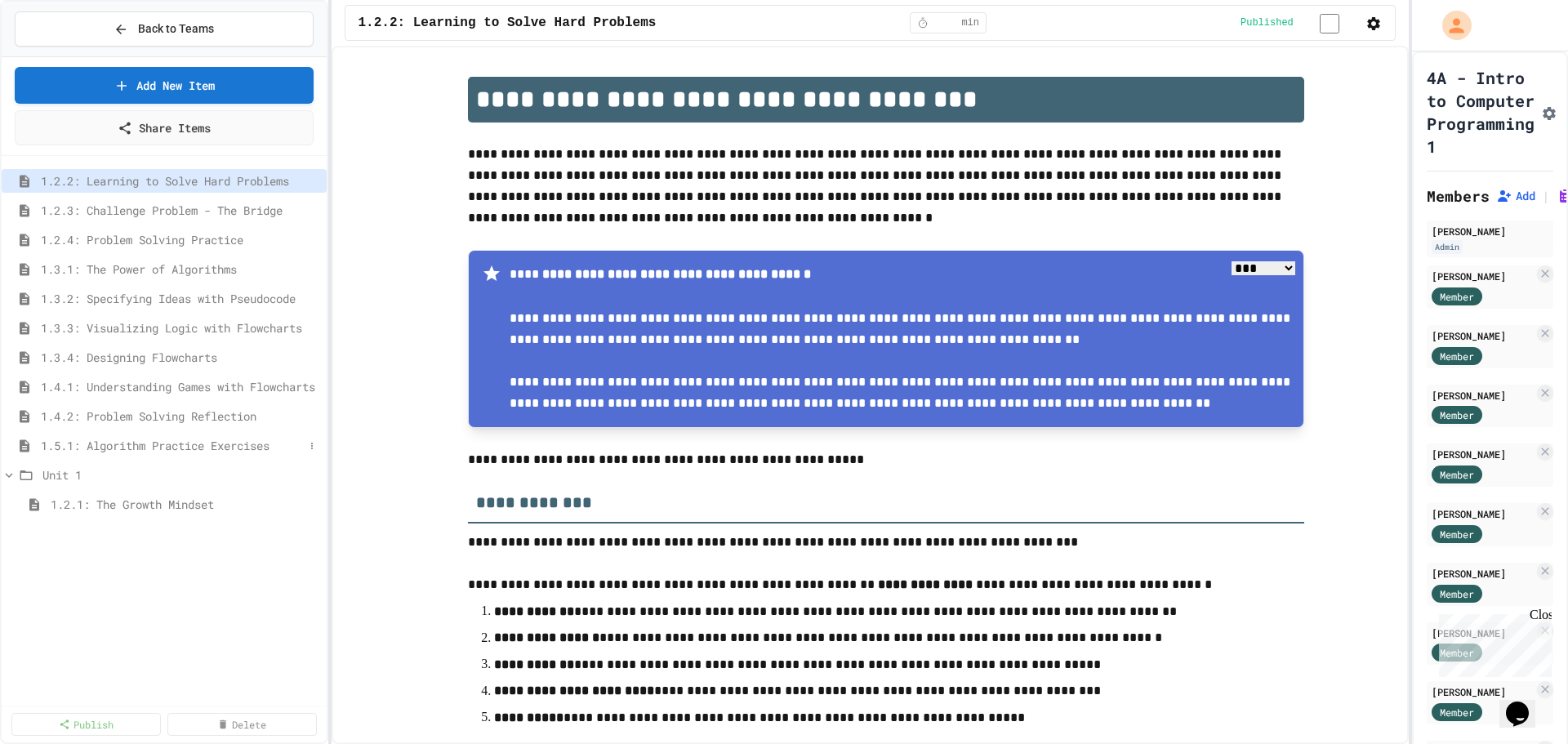
click at [82, 451] on span "1.5.1: Algorithm Practice Exercises" at bounding box center [172, 445] width 263 height 17
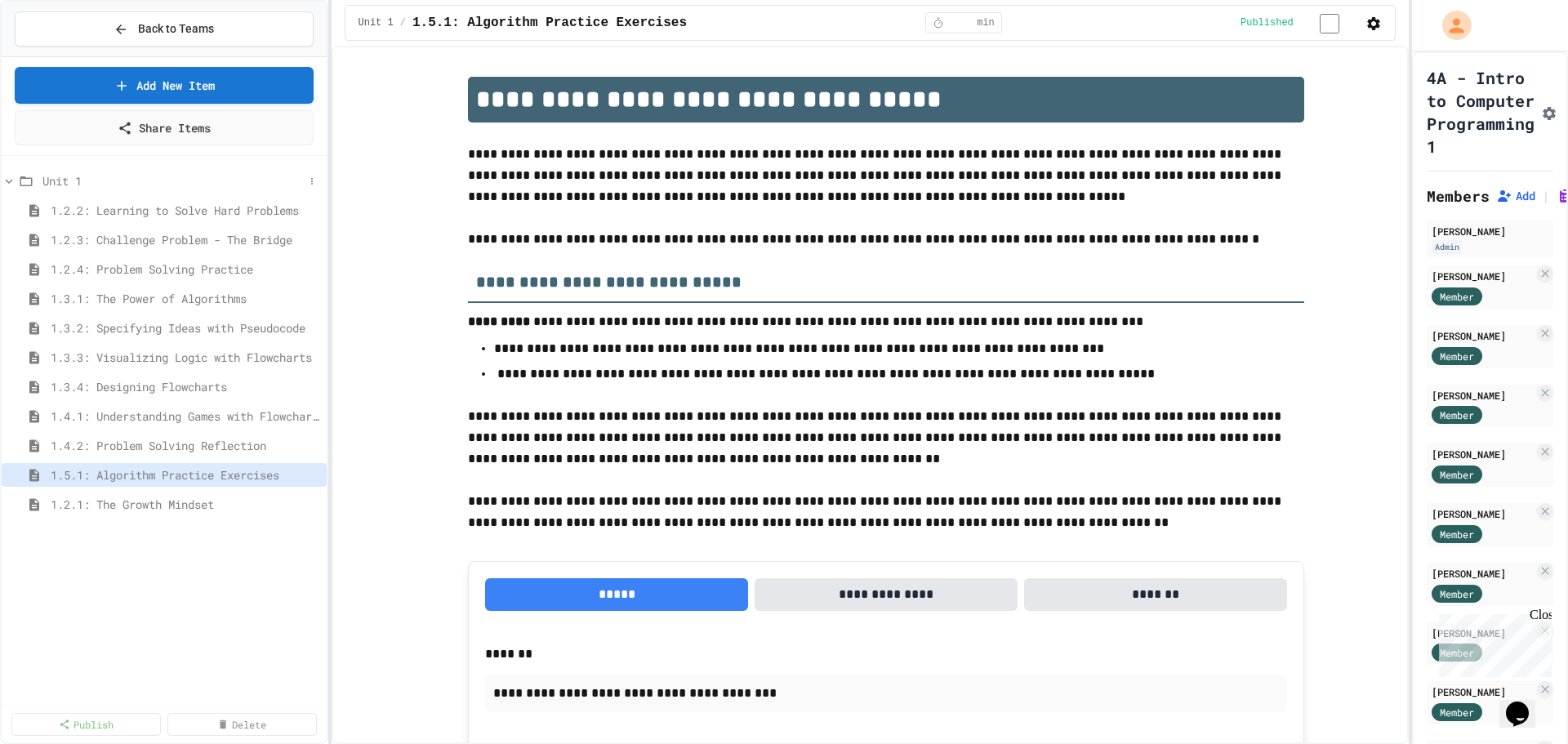
click at [6, 182] on icon at bounding box center [9, 181] width 14 height 14
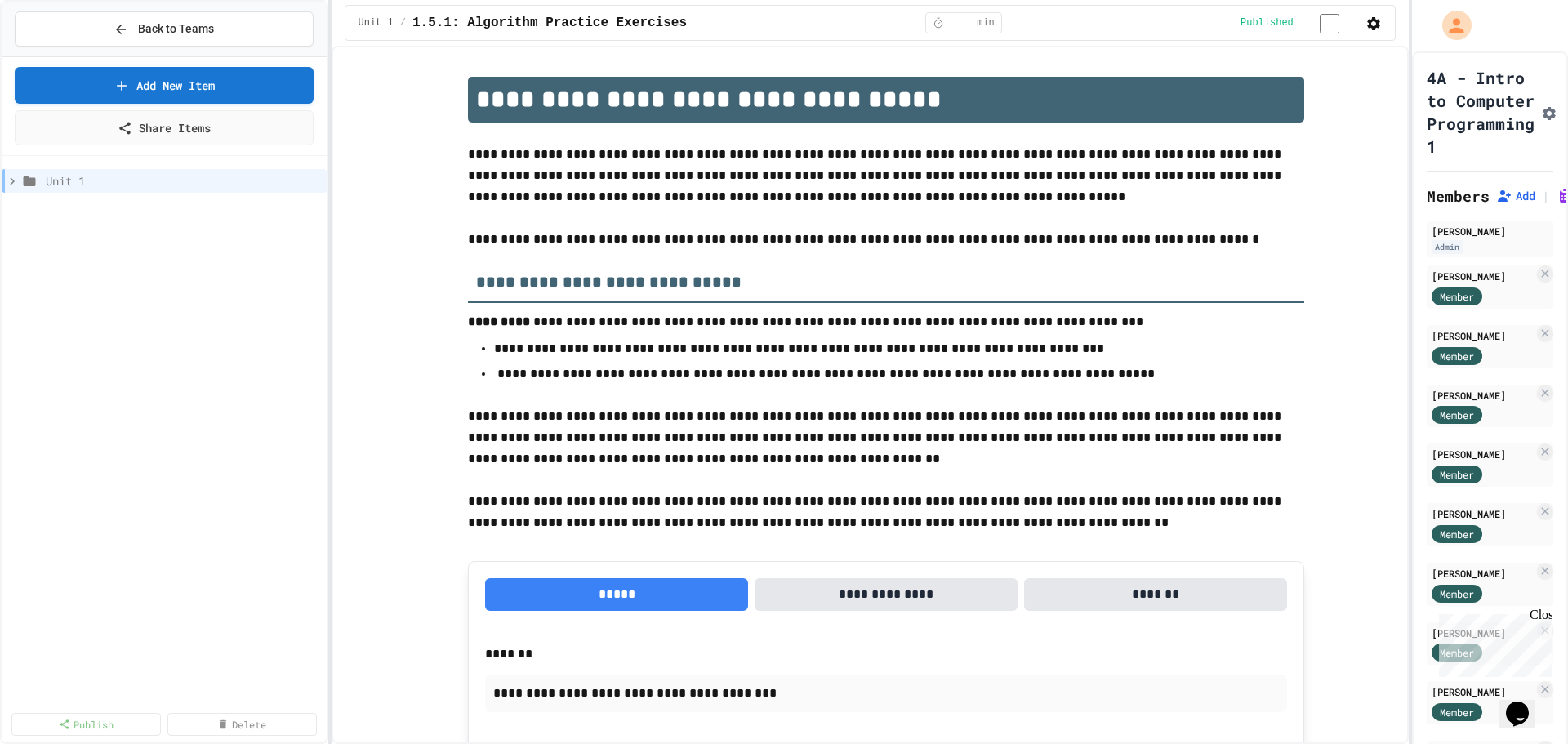
click at [6, 182] on icon at bounding box center [12, 181] width 14 height 14
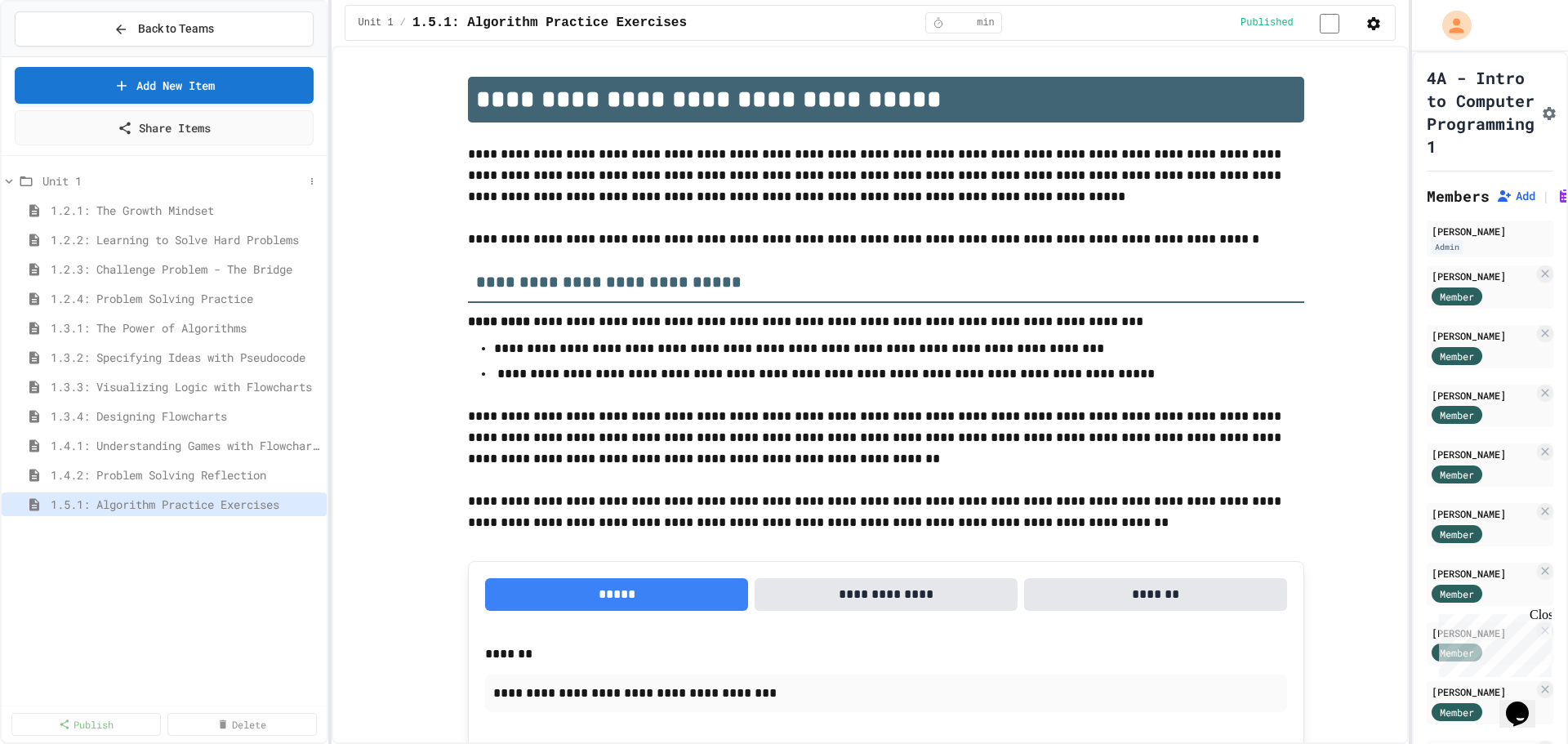
click at [10, 184] on icon at bounding box center [9, 181] width 14 height 14
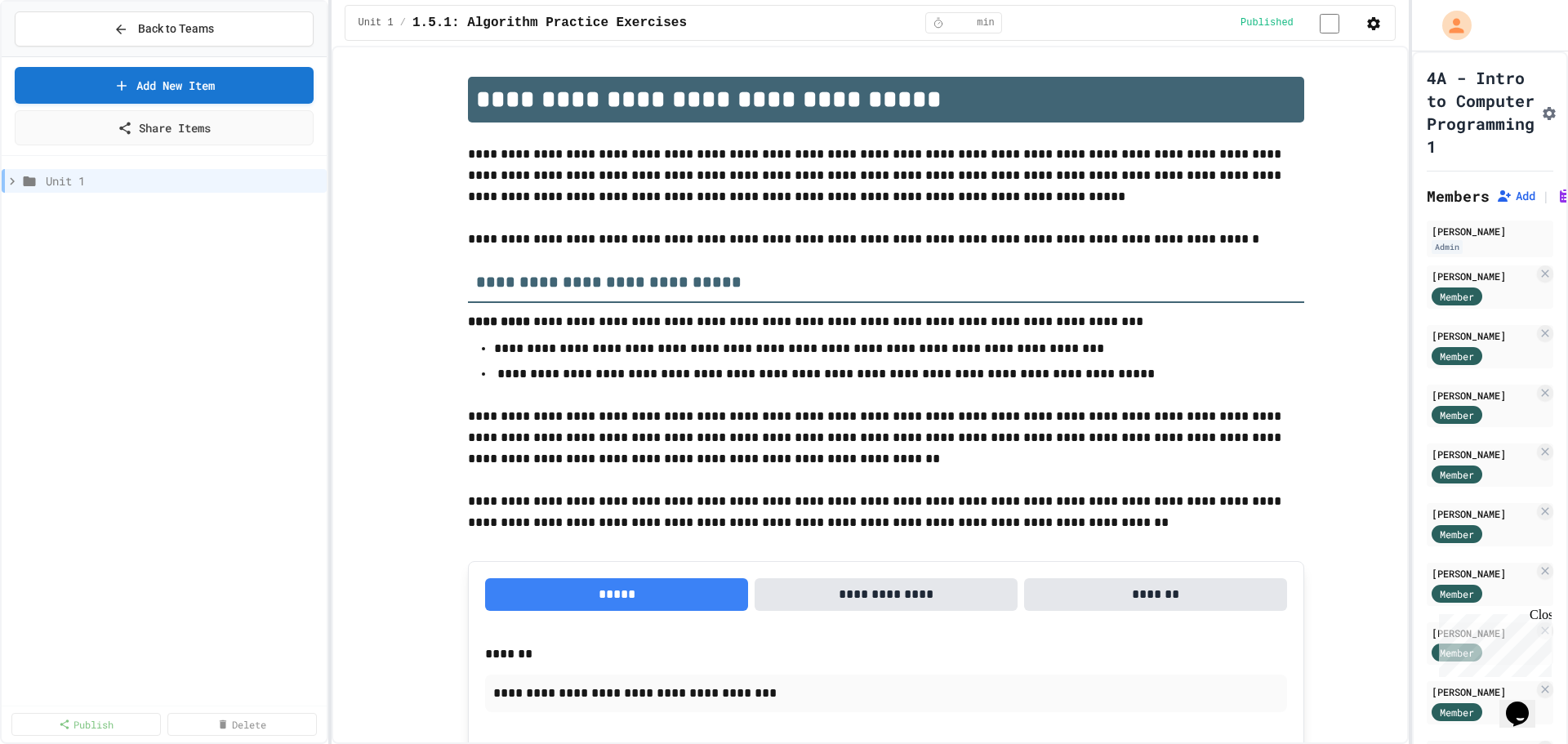
click at [10, 184] on icon at bounding box center [12, 181] width 14 height 14
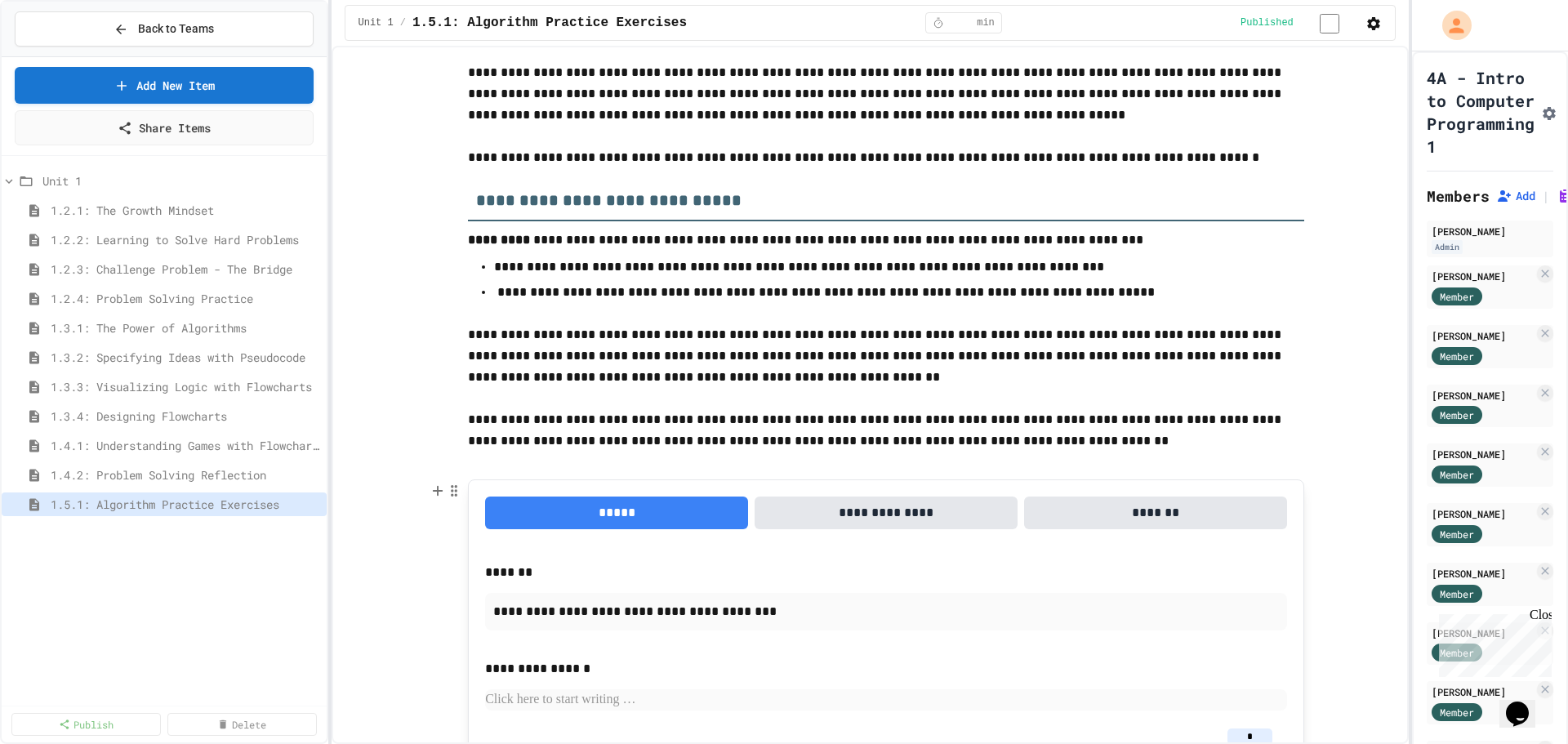
scroll to position [163, 0]
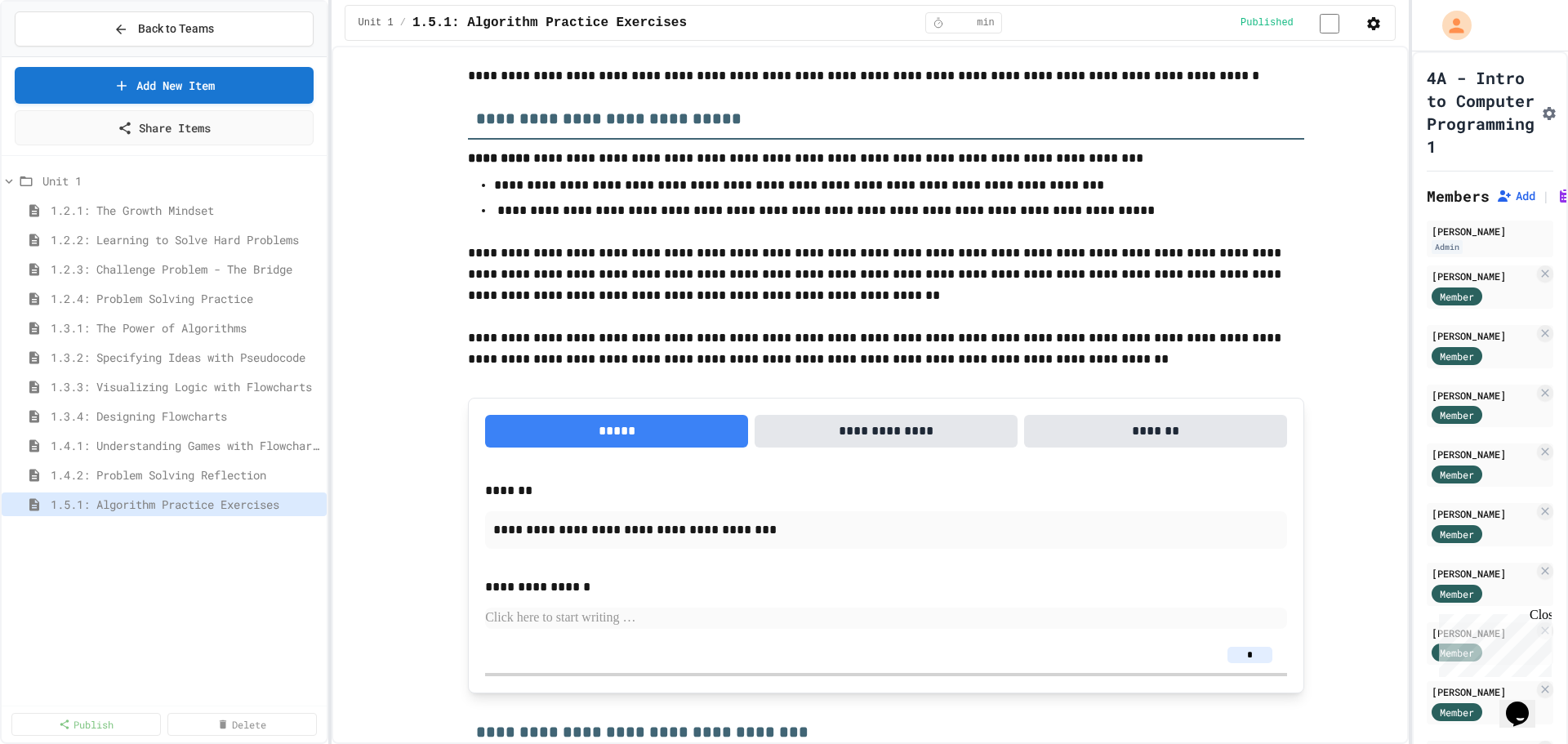
click at [171, 11] on div "Back to Teams" at bounding box center [164, 29] width 325 height 55
click at [172, 21] on span "Back to Teams" at bounding box center [176, 29] width 76 height 17
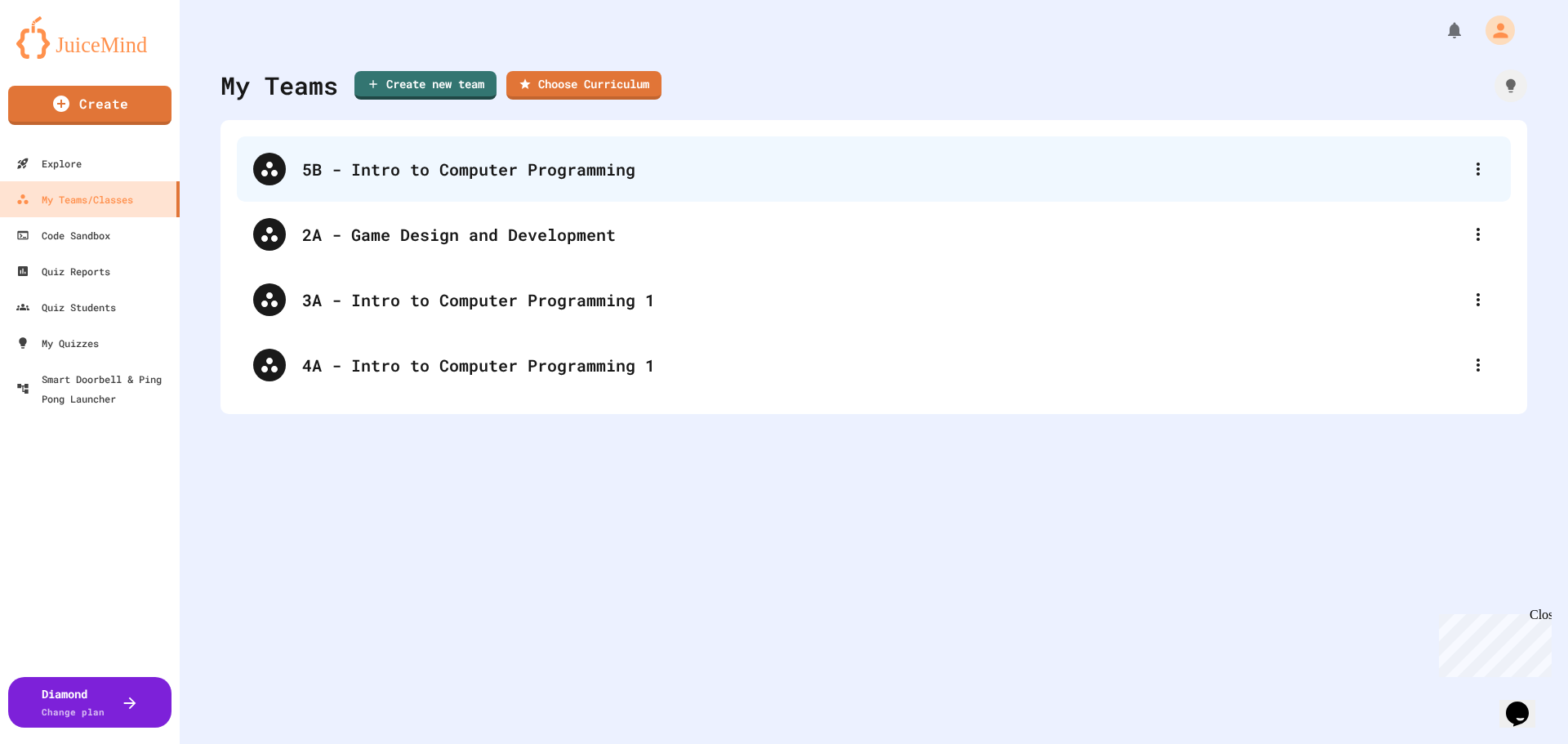
click at [379, 159] on div "5B - Intro to Computer Programming" at bounding box center [882, 168] width 1159 height 24
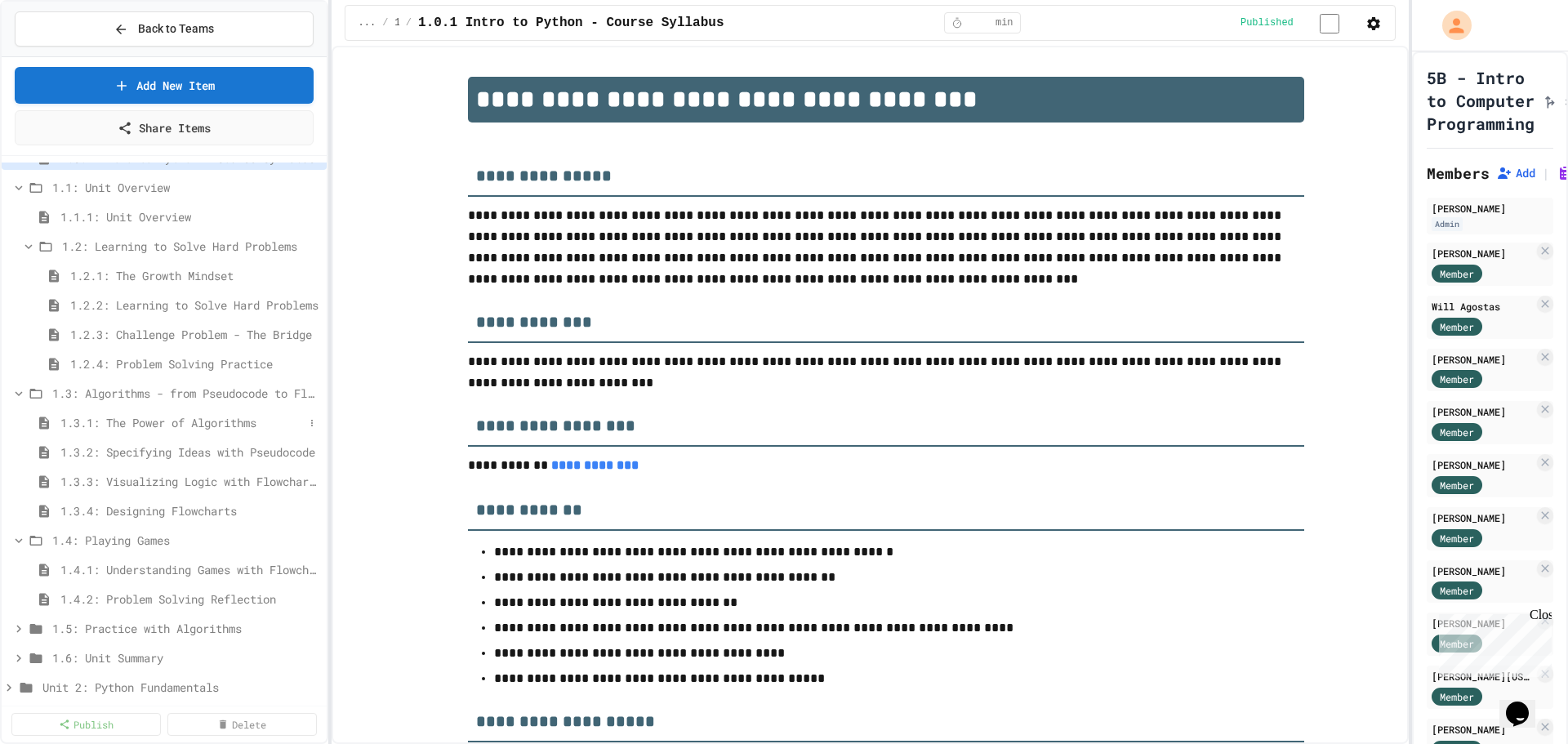
scroll to position [163, 0]
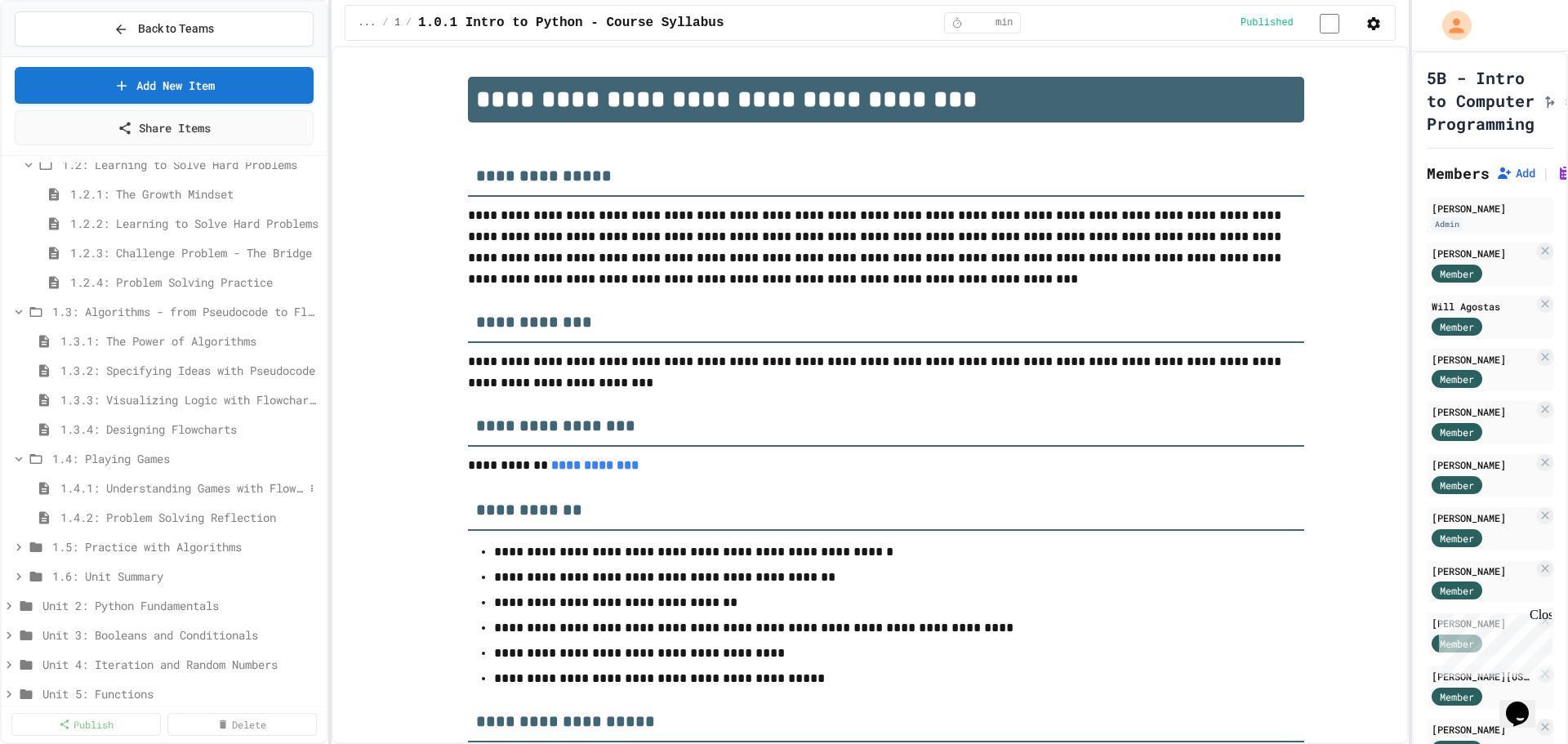
click at [194, 482] on span "1.4.1: Understanding Games with Flowcharts" at bounding box center [183, 488] width 243 height 17
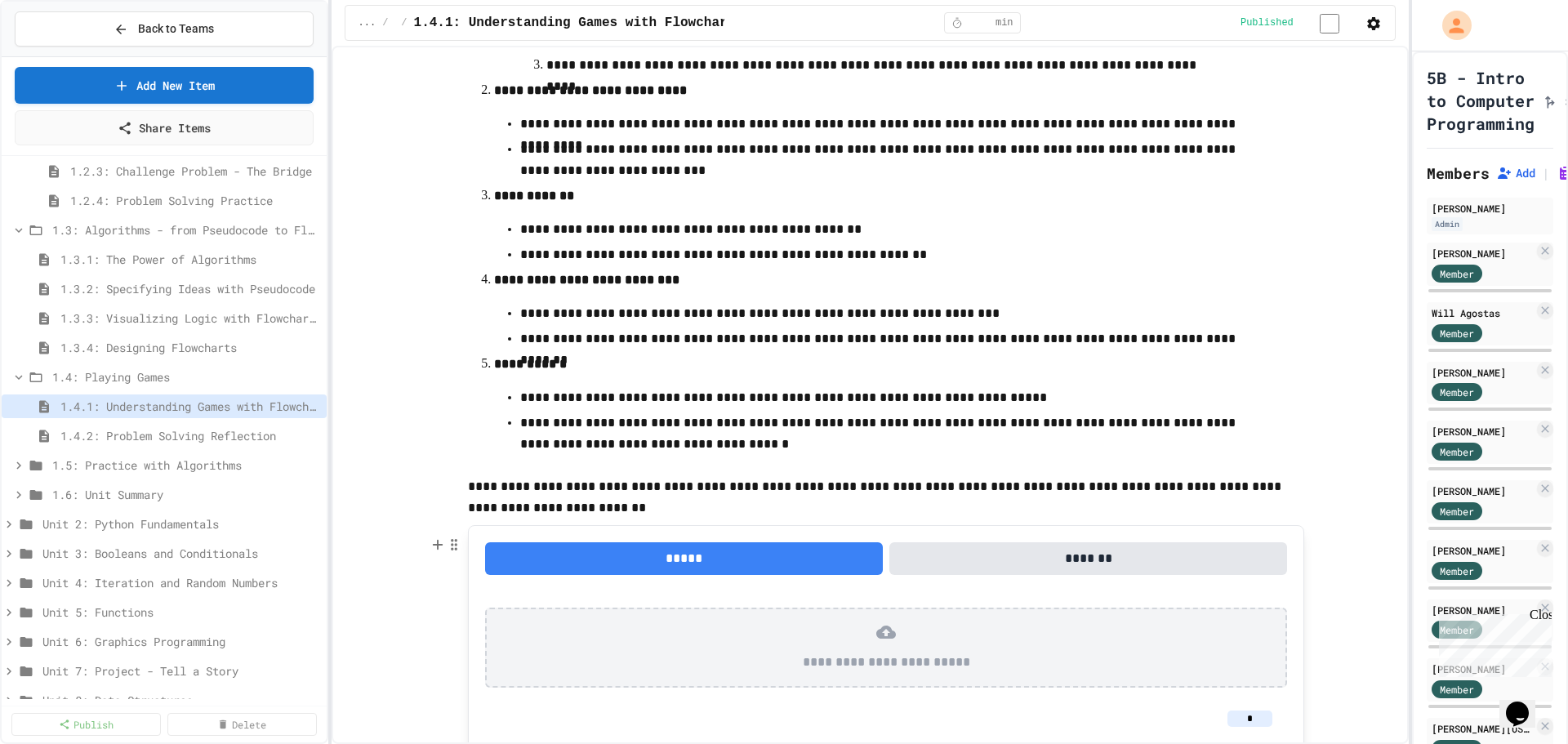
scroll to position [482, 0]
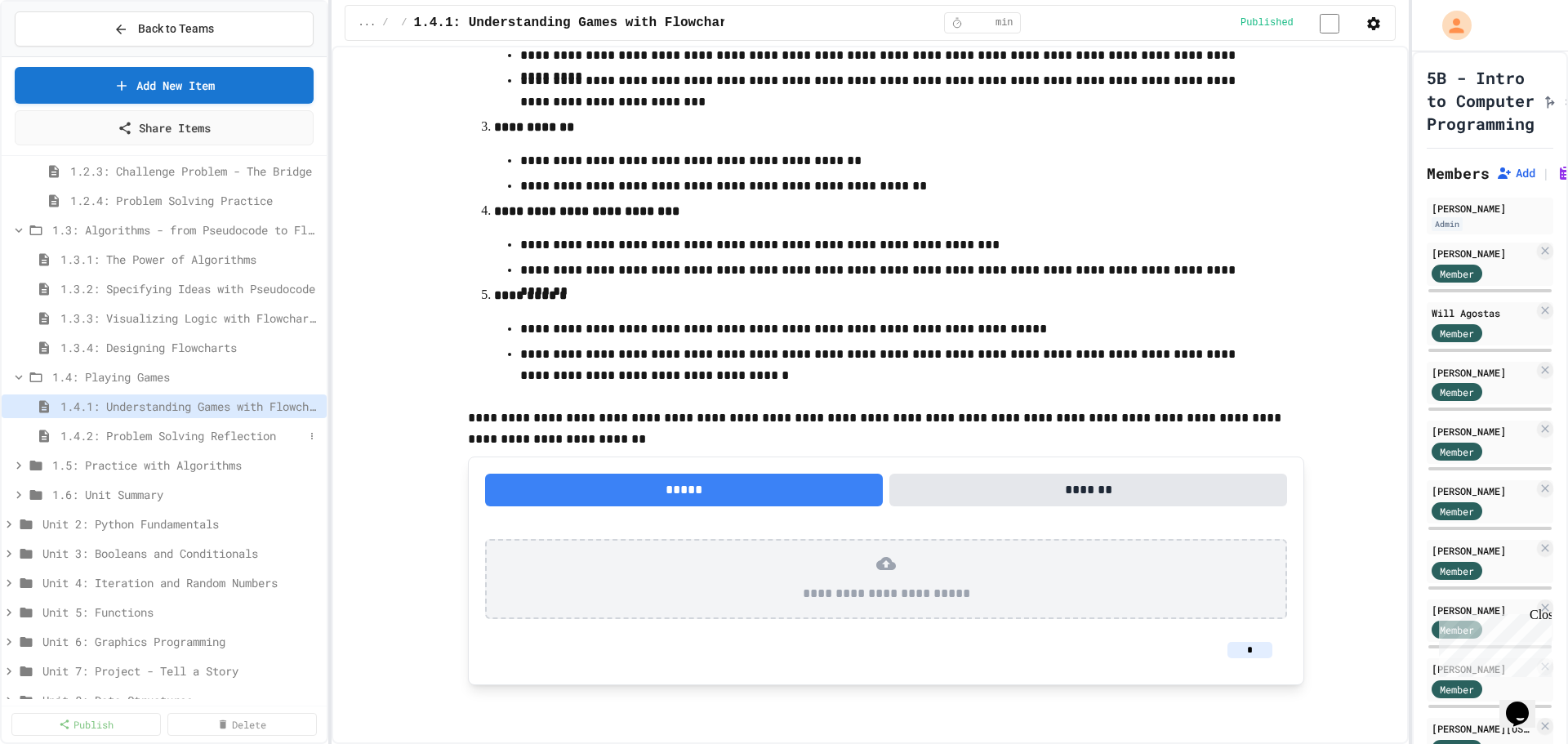
click at [195, 440] on span "1.4.2: Problem Solving Reflection" at bounding box center [183, 436] width 243 height 17
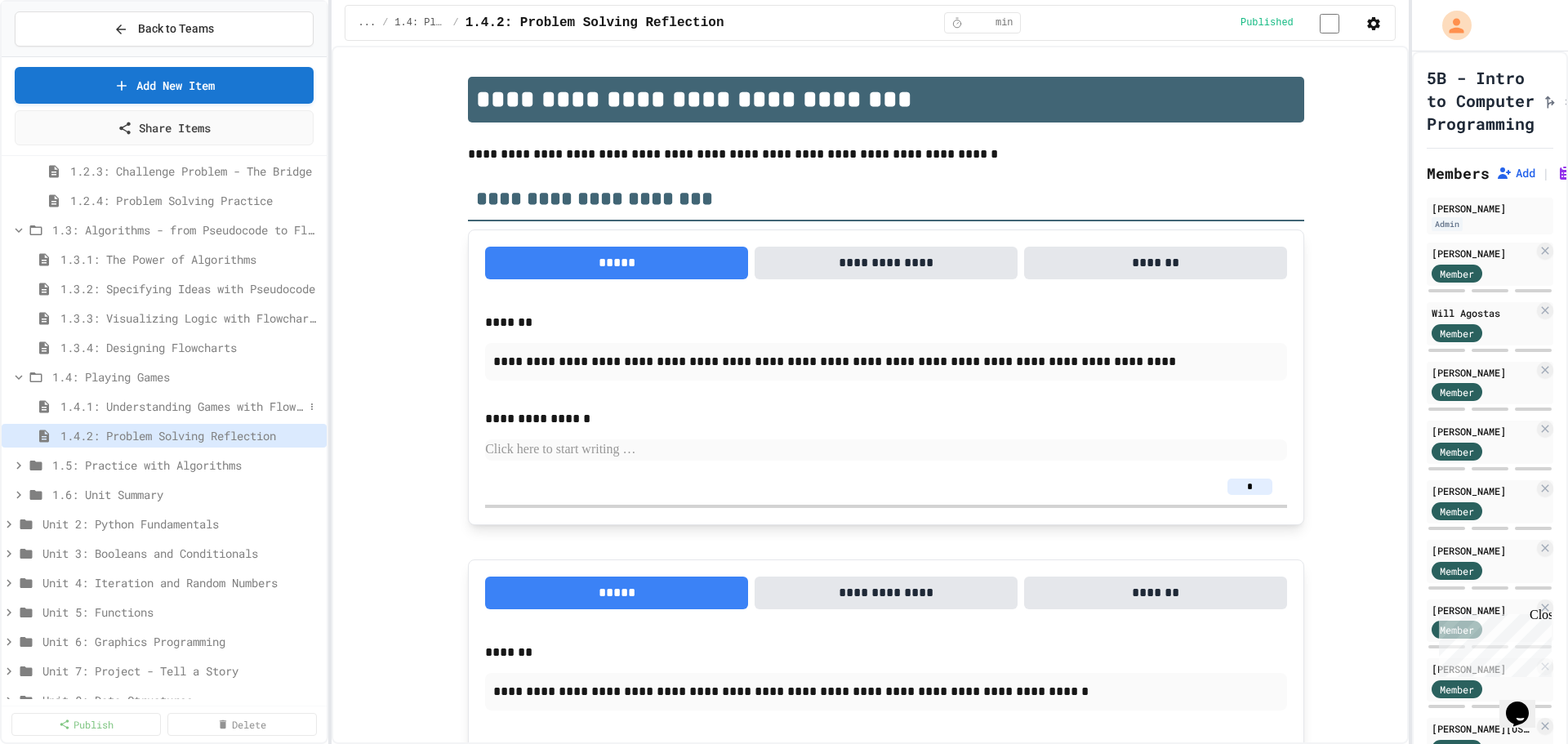
click at [162, 404] on span "1.4.1: Understanding Games with Flowcharts" at bounding box center [183, 407] width 243 height 17
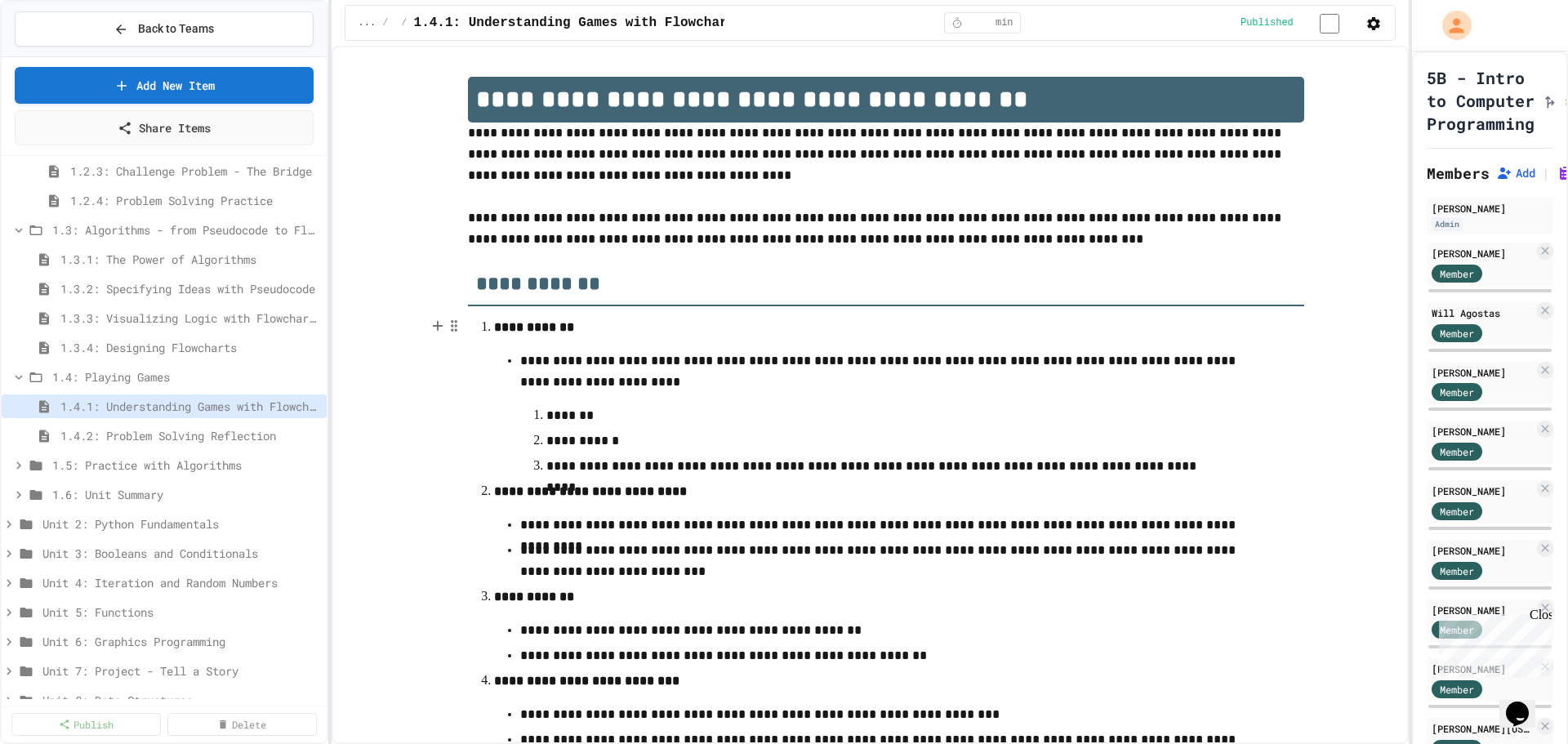
scroll to position [82, 0]
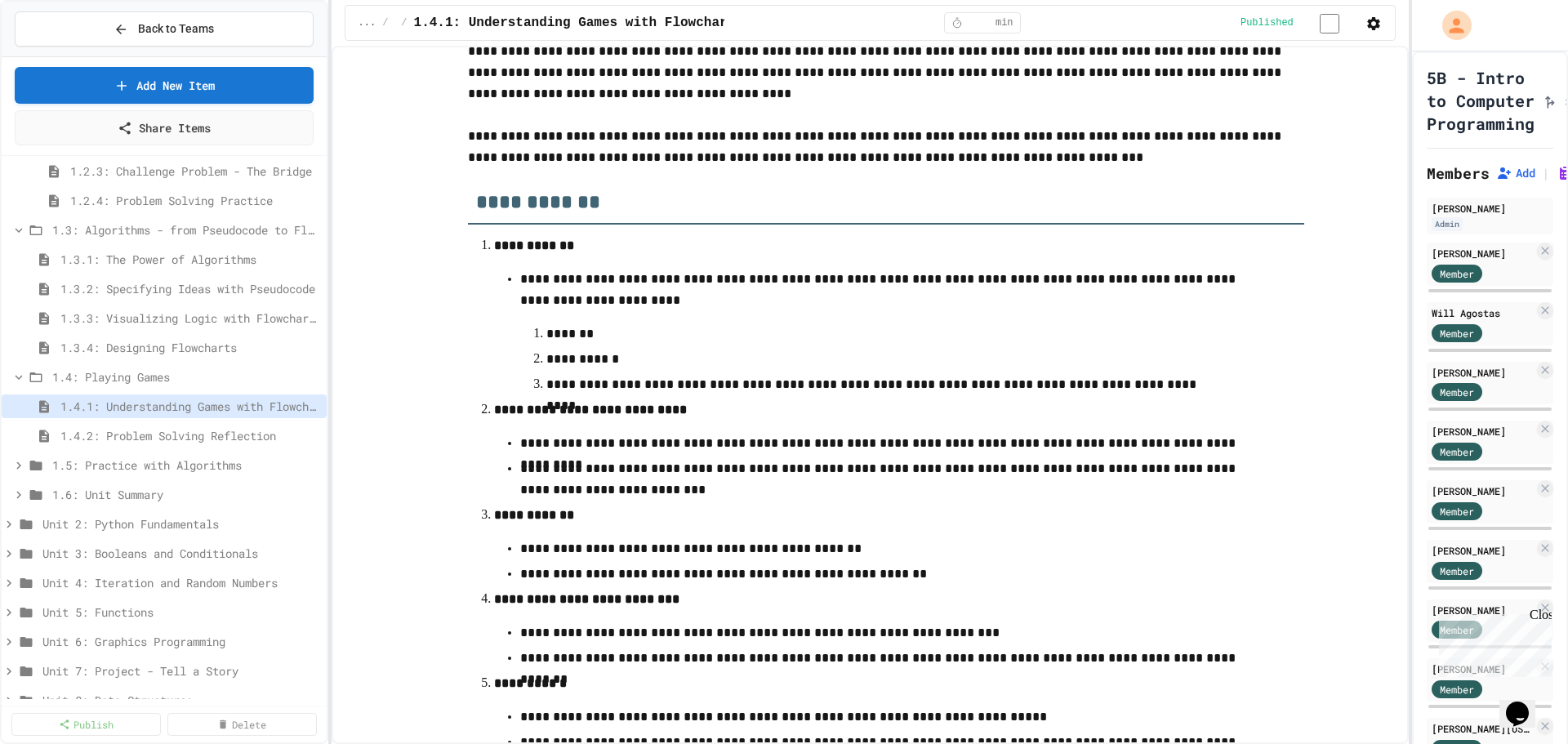
click at [494, 362] on ul "**********" at bounding box center [885, 330] width 784 height 129
click at [482, 281] on ol "**********" at bounding box center [885, 503] width 836 height 541
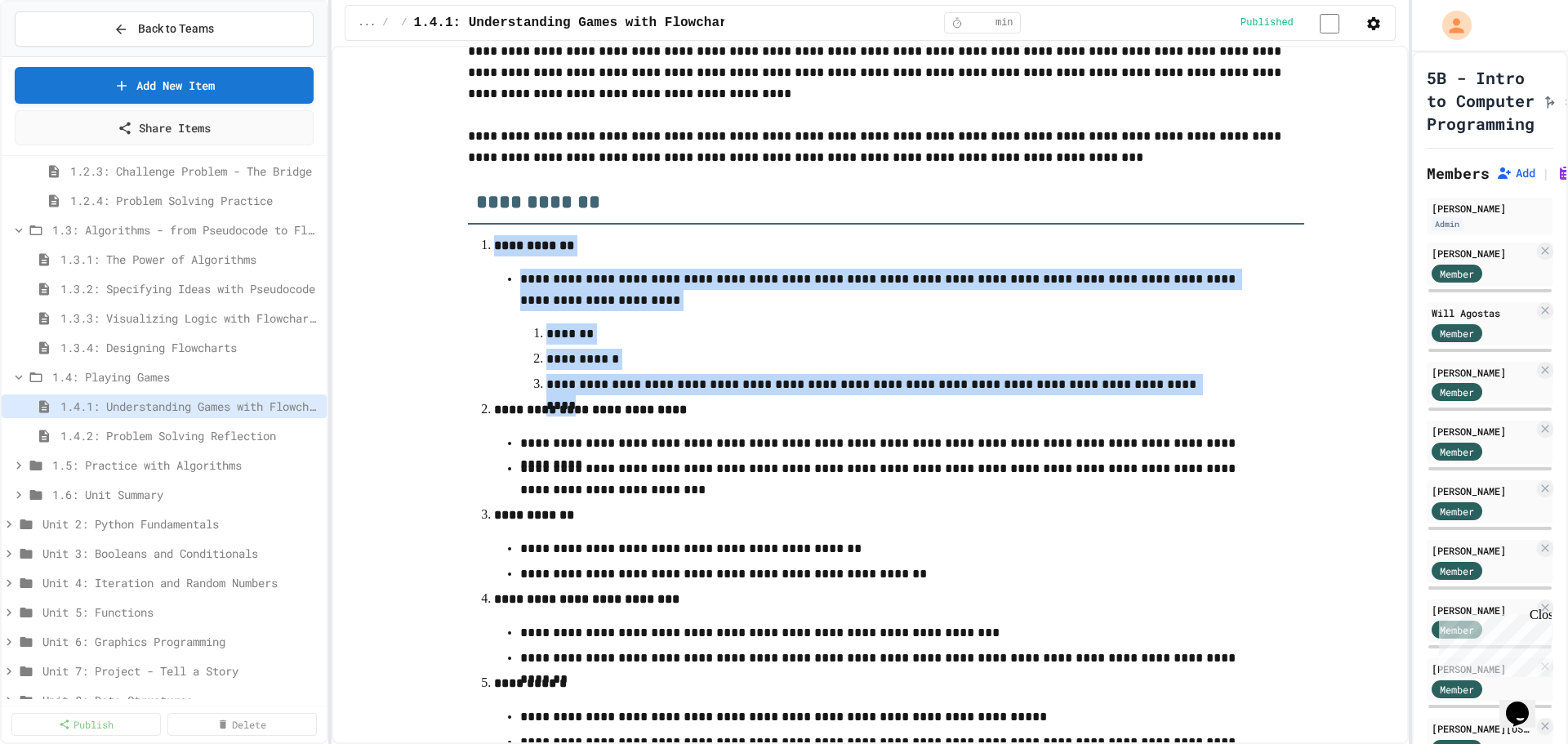
drag, startPoint x: 471, startPoint y: 251, endPoint x: 741, endPoint y: 403, distance: 309.8
click at [741, 403] on ol "**********" at bounding box center [885, 503] width 836 height 541
copy li "**********"
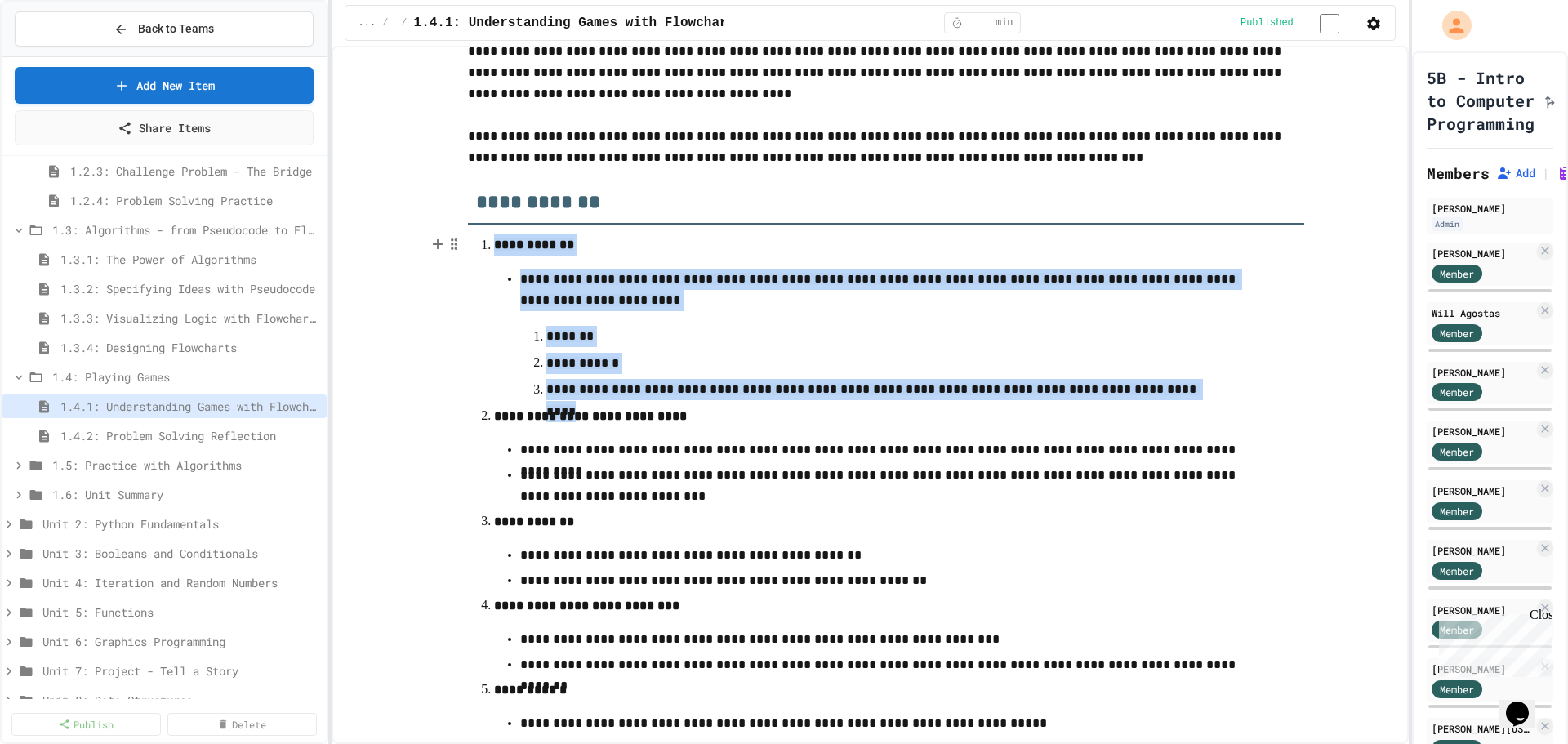
scroll to position [0, 0]
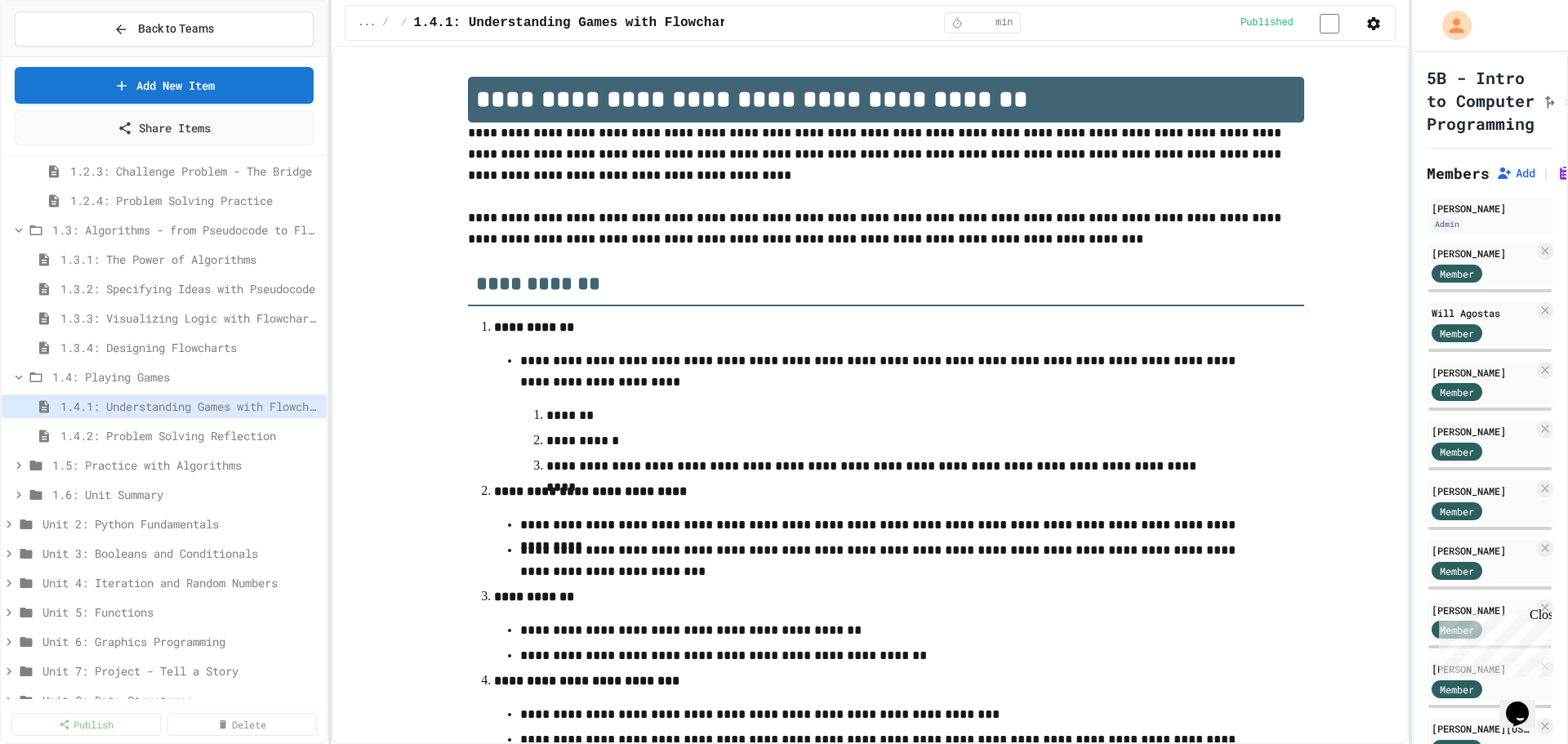
click at [787, 343] on li "**********" at bounding box center [885, 395] width 784 height 162
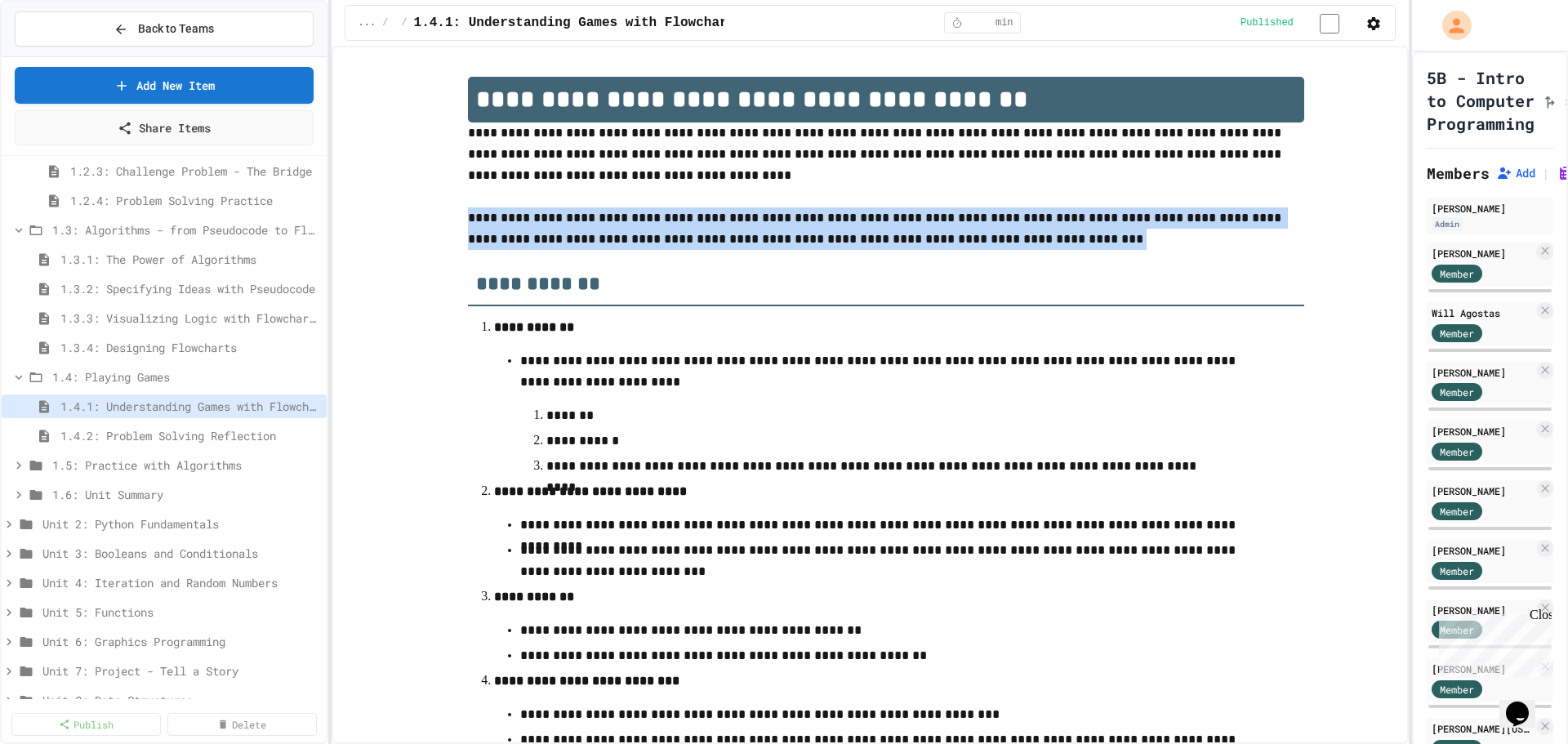
drag, startPoint x: 462, startPoint y: 219, endPoint x: 944, endPoint y: 240, distance: 482.5
click at [944, 240] on p "**********" at bounding box center [885, 229] width 836 height 43
copy p "**********"
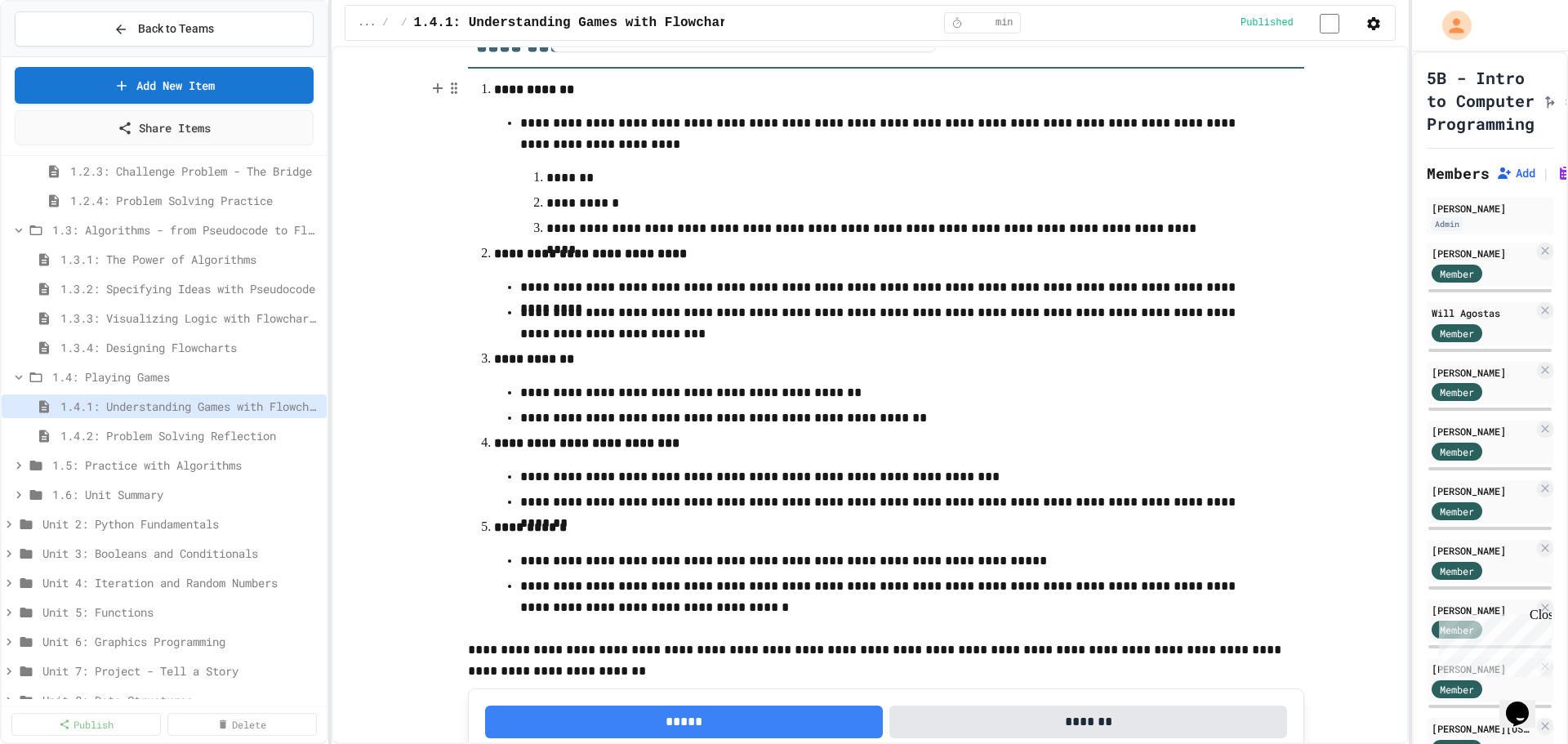
scroll to position [156, 0]
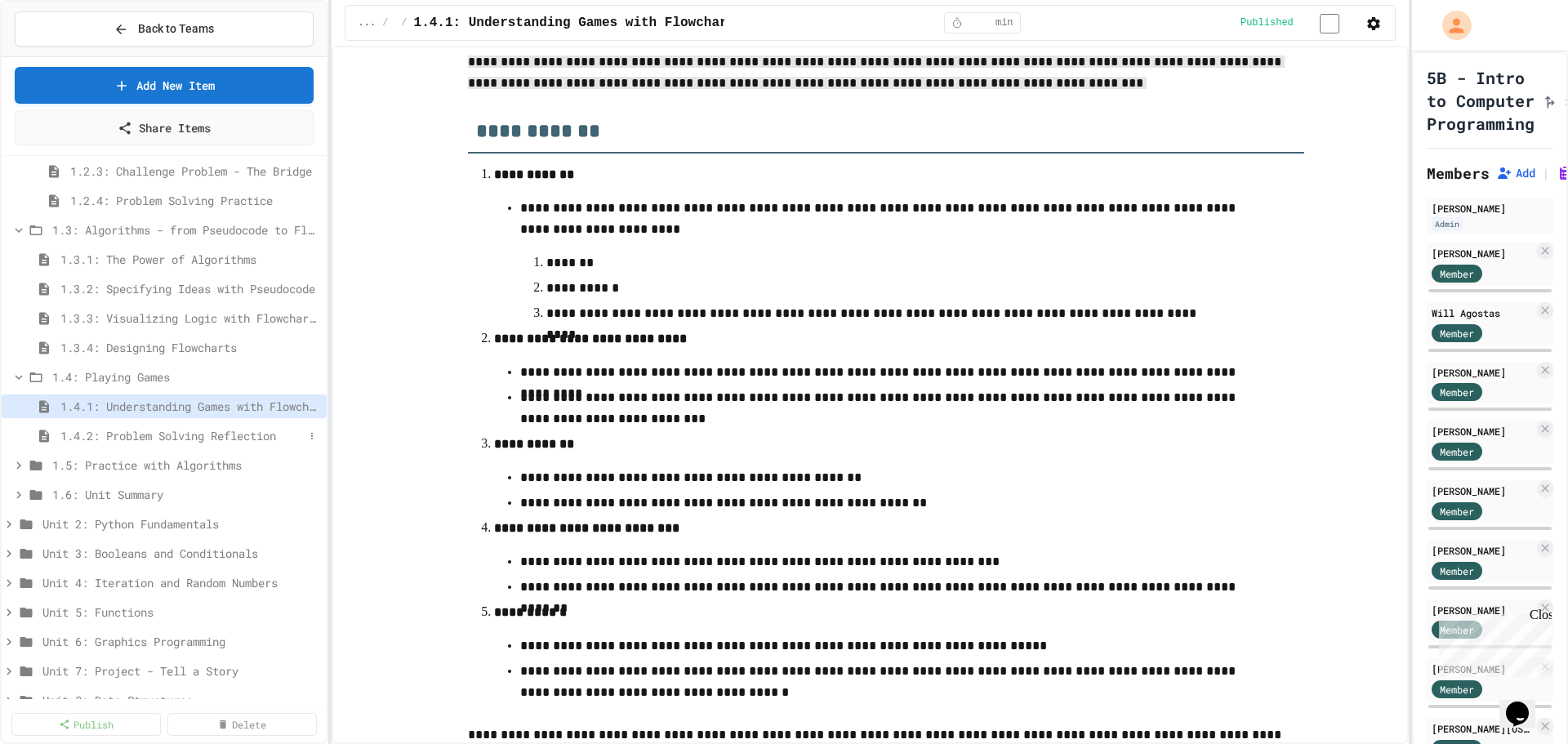
click at [209, 434] on span "1.4.2: Problem Solving Reflection" at bounding box center [183, 436] width 243 height 17
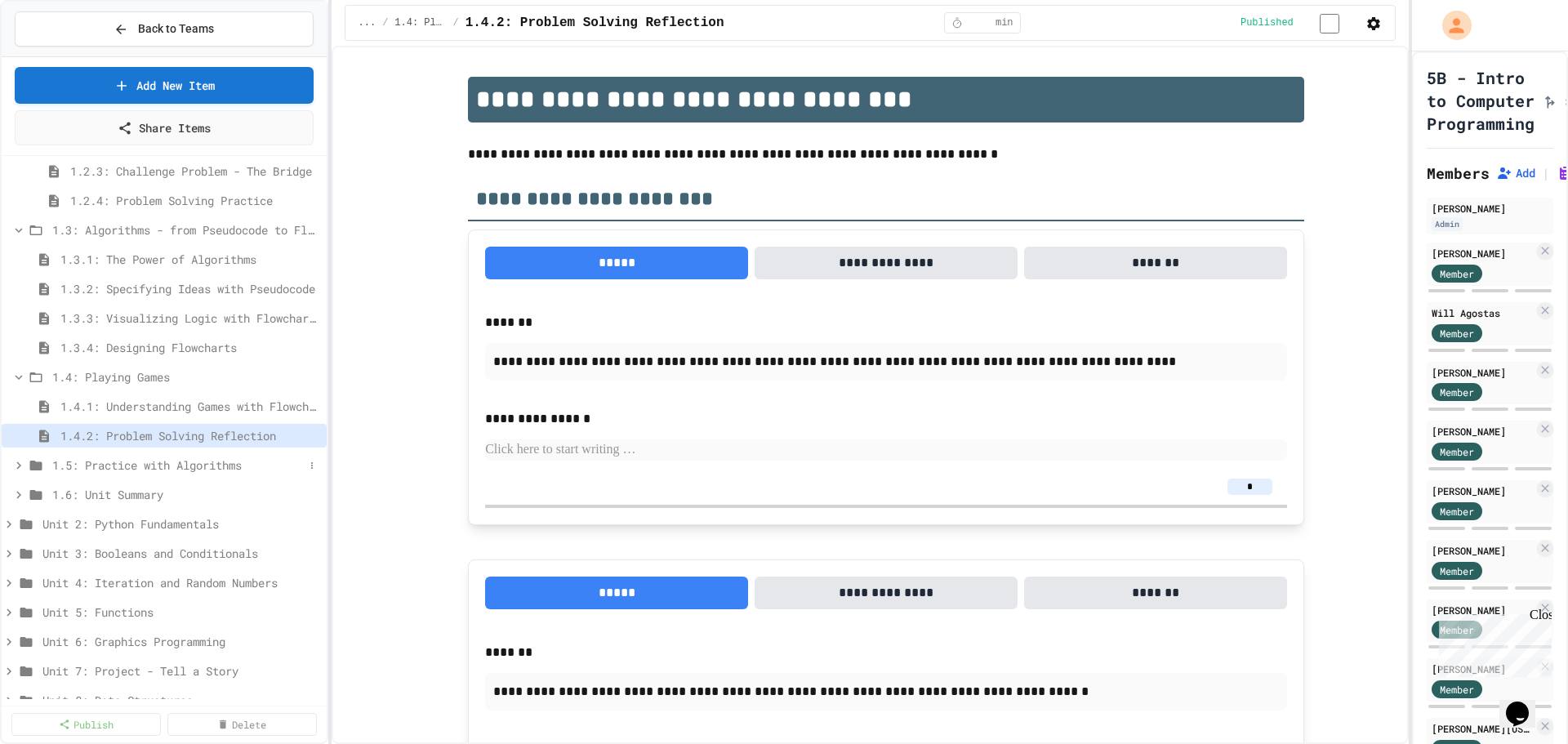
click at [23, 461] on icon at bounding box center [18, 465] width 14 height 14
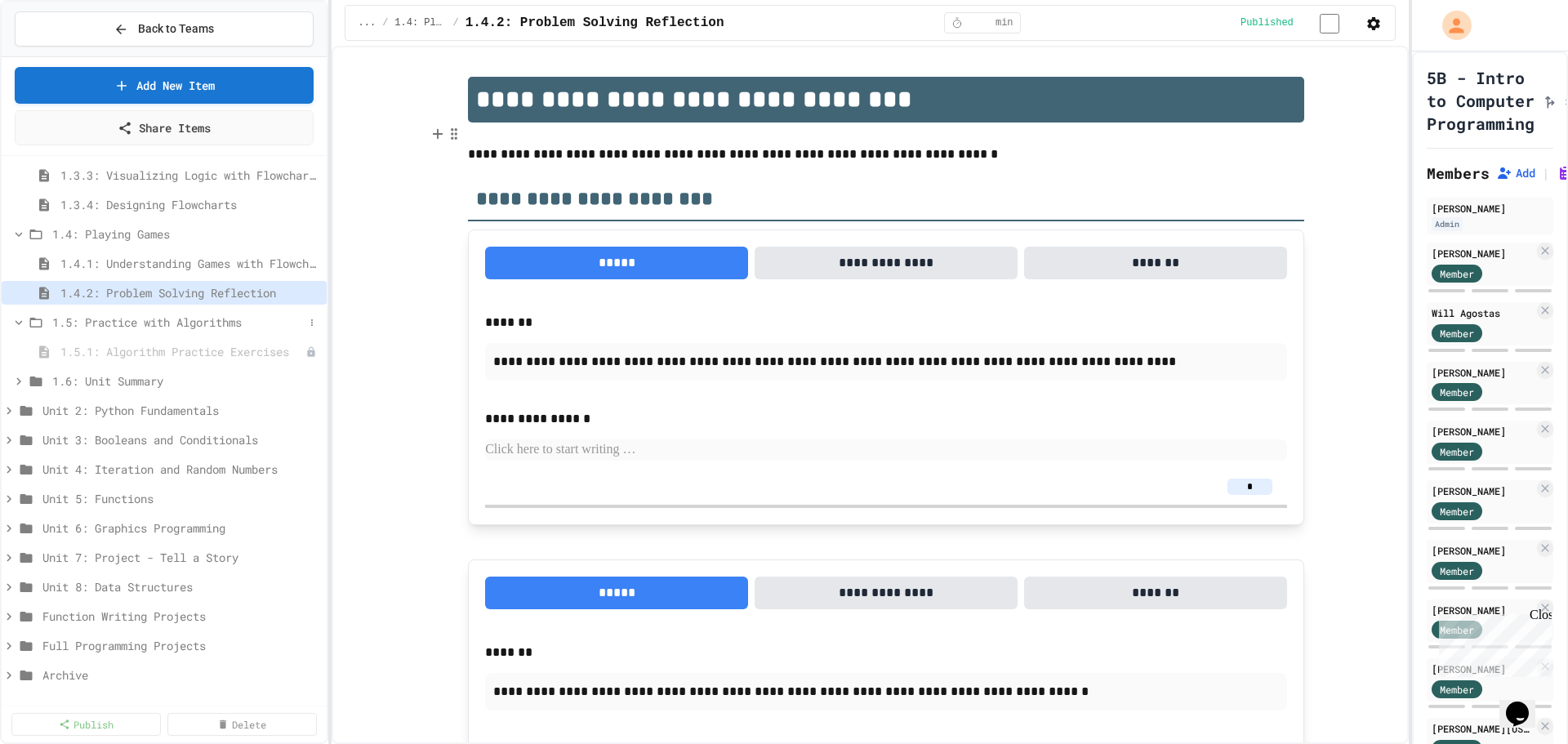
scroll to position [224, 0]
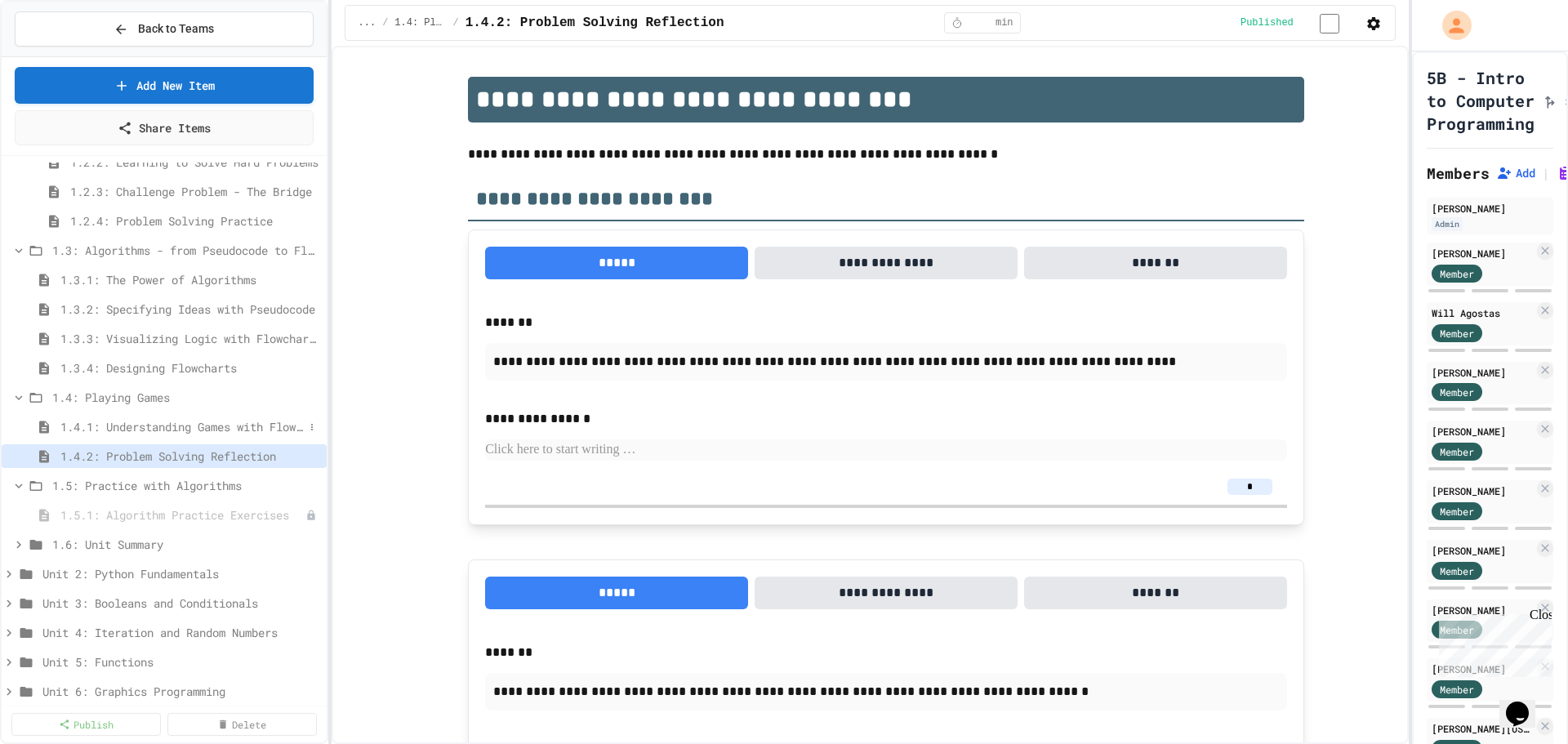
click at [167, 432] on span "1.4.1: Understanding Games with Flowcharts" at bounding box center [183, 427] width 243 height 17
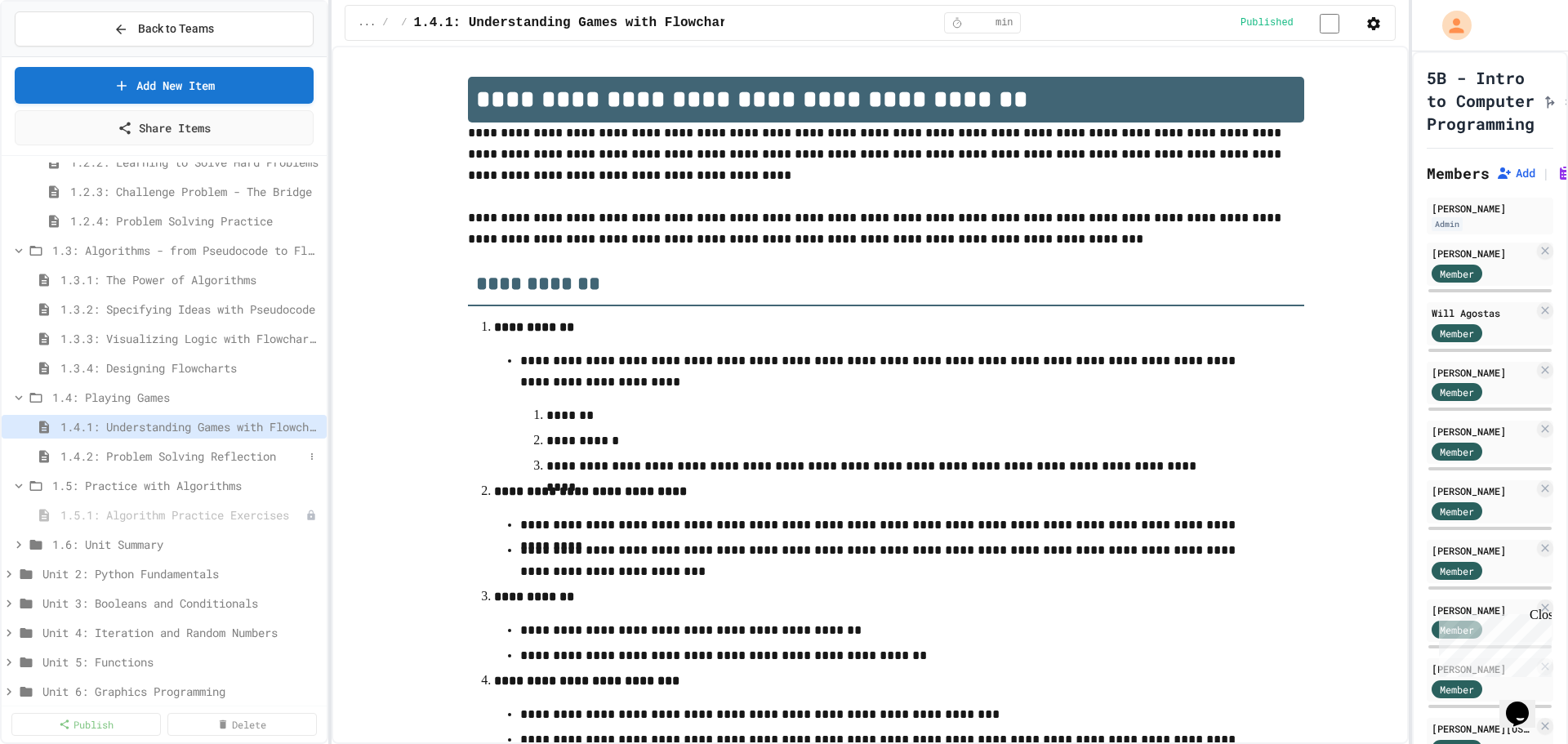
click at [172, 455] on span "1.4.2: Problem Solving Reflection" at bounding box center [183, 456] width 243 height 17
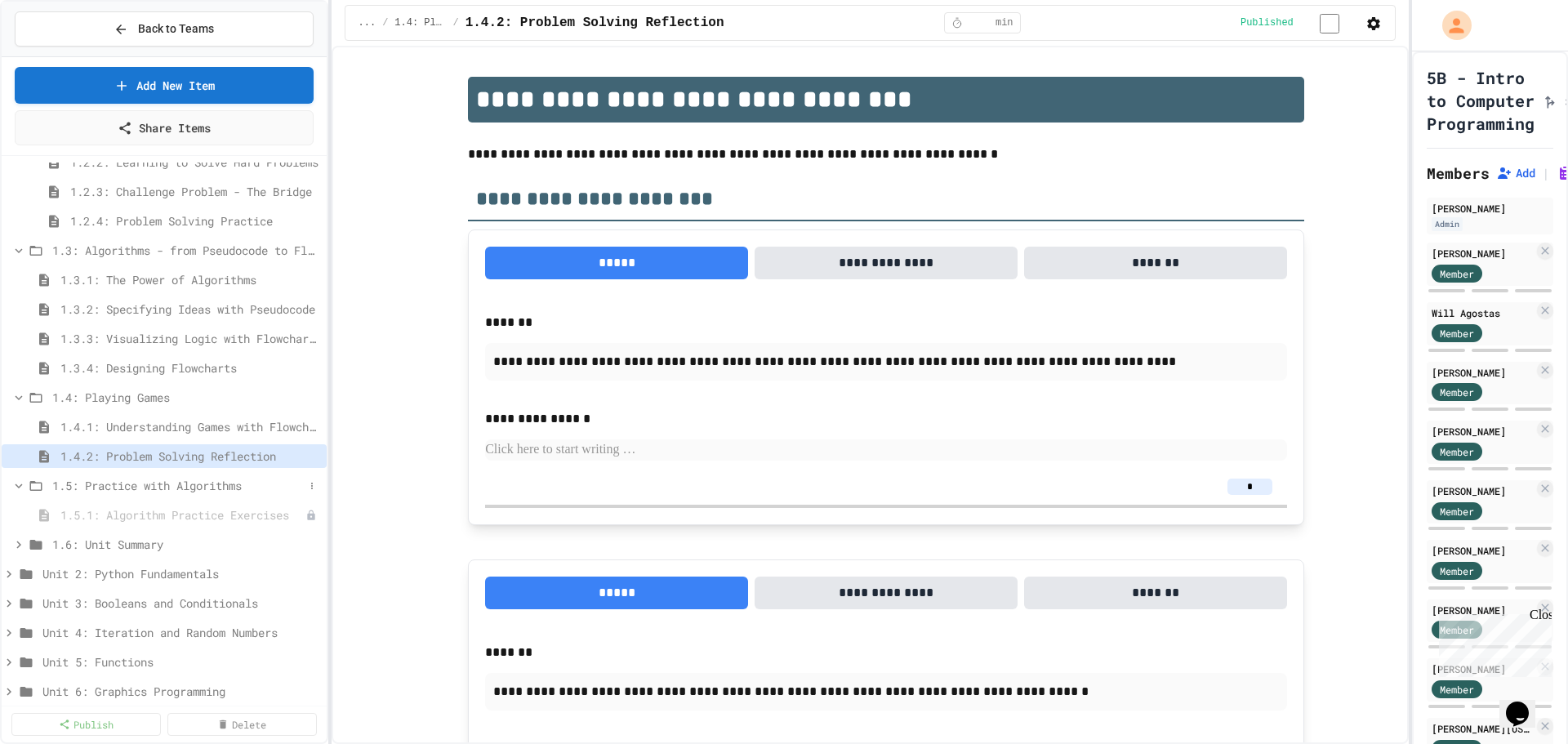
click at [207, 490] on span "1.5: Practice with Algorithms" at bounding box center [178, 486] width 251 height 17
click at [207, 490] on span "1.5: Practice with Algorithms" at bounding box center [185, 486] width 268 height 17
click at [189, 518] on span "1.5.1: Algorithm Practice Exercises" at bounding box center [175, 515] width 229 height 17
